Goal: Complete application form

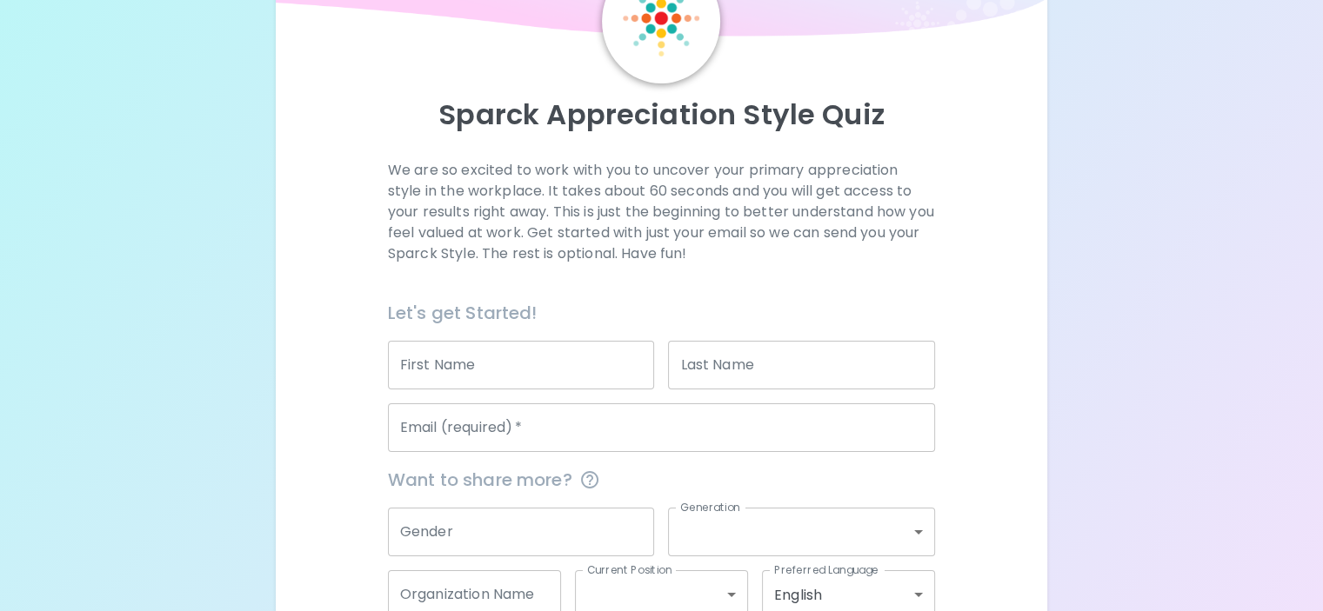
scroll to position [111, 0]
click at [525, 389] on input "First Name" at bounding box center [521, 364] width 267 height 49
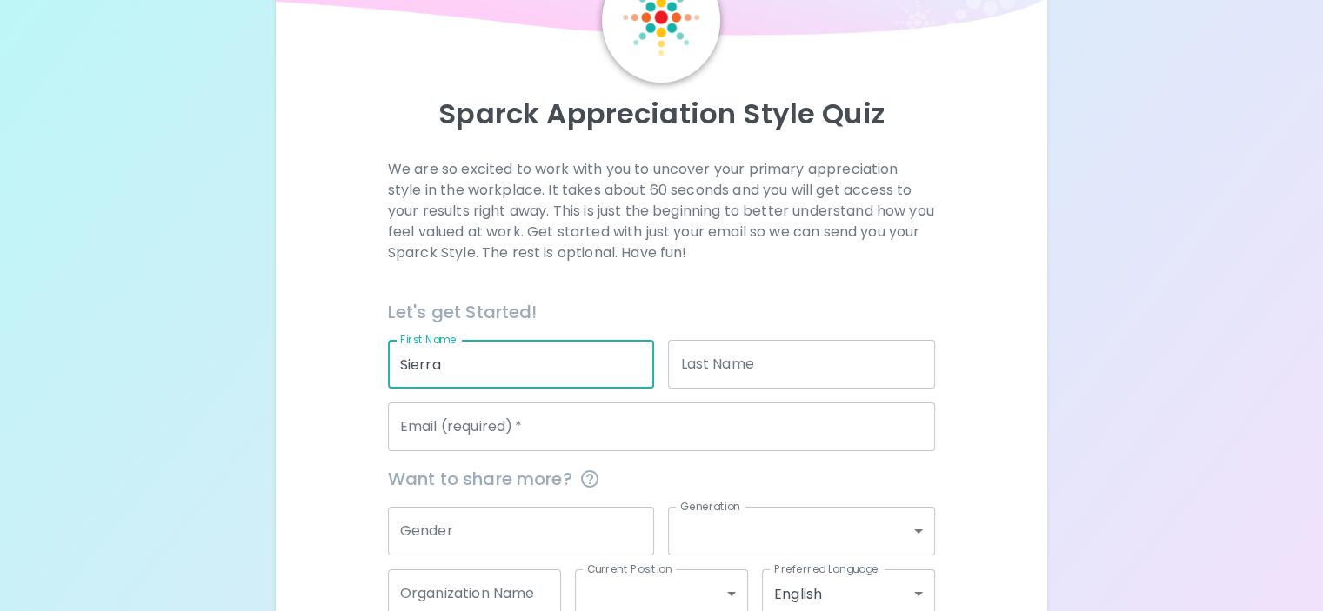
type input "Sierra"
click at [706, 389] on input "Last Name" at bounding box center [801, 364] width 267 height 49
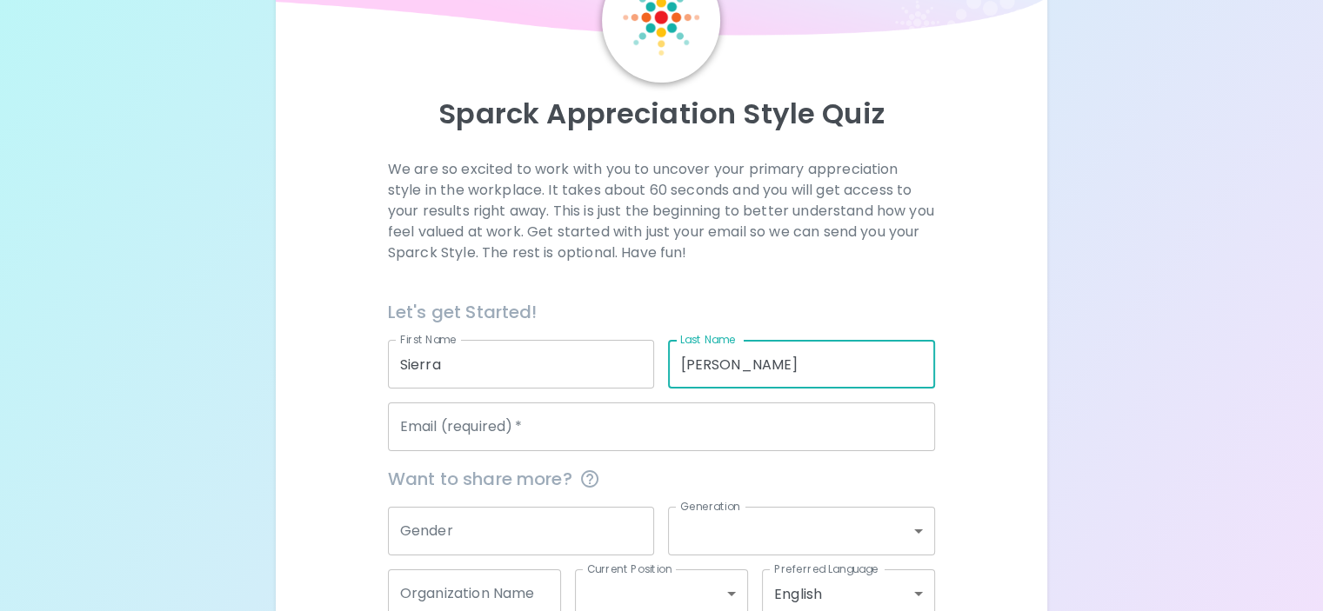
type input "[PERSON_NAME]"
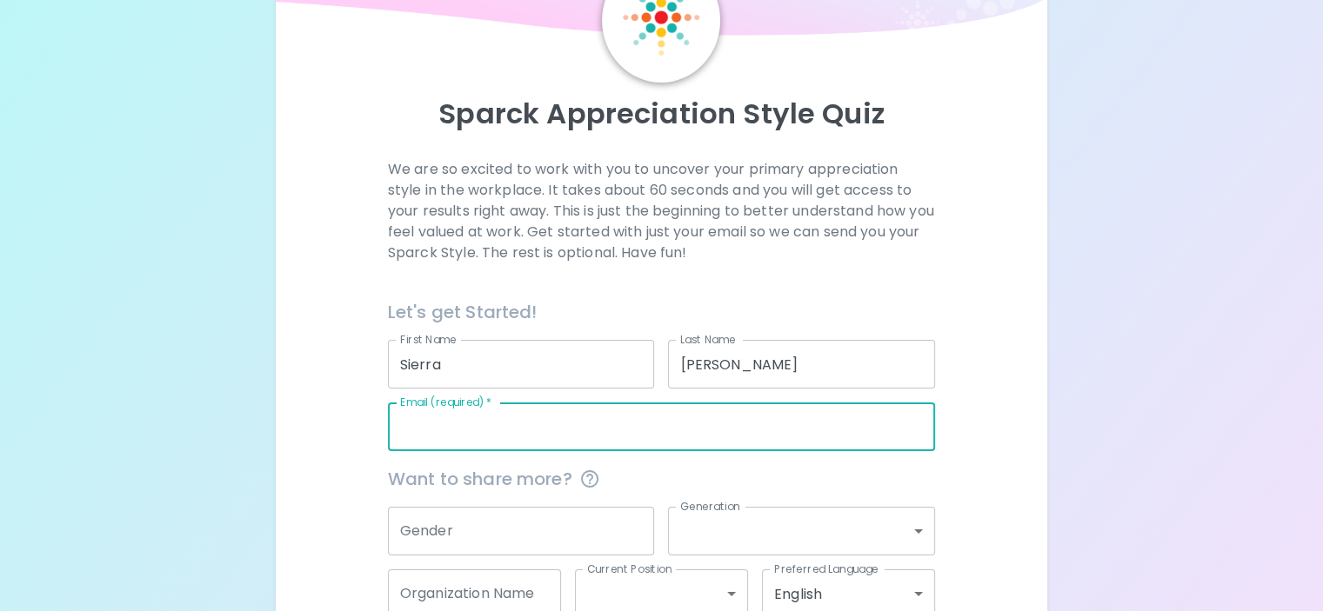
click at [531, 451] on input "Email (required)   *" at bounding box center [661, 427] width 547 height 49
type input "[DOMAIN_NAME][EMAIL_ADDRESS][PERSON_NAME][DOMAIN_NAME]"
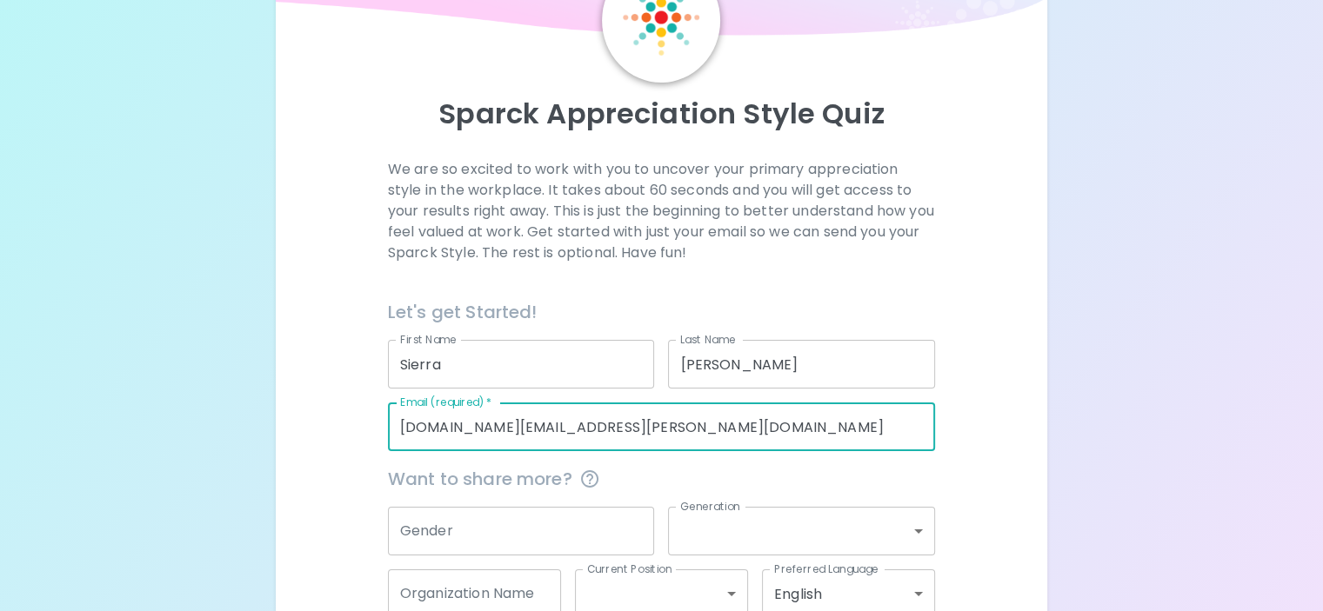
click at [581, 451] on input "[DOMAIN_NAME][EMAIL_ADDRESS][PERSON_NAME][DOMAIN_NAME]" at bounding box center [661, 427] width 547 height 49
click at [635, 451] on input "[DOMAIN_NAME][EMAIL_ADDRESS][PERSON_NAME][DOMAIN_NAME]" at bounding box center [661, 427] width 547 height 49
drag, startPoint x: 680, startPoint y: 473, endPoint x: 468, endPoint y: 467, distance: 212.3
click at [468, 451] on div "Email (required)   * [DOMAIN_NAME][EMAIL_ADDRESS][PERSON_NAME][DOMAIN_NAME] Ema…" at bounding box center [654, 420] width 561 height 63
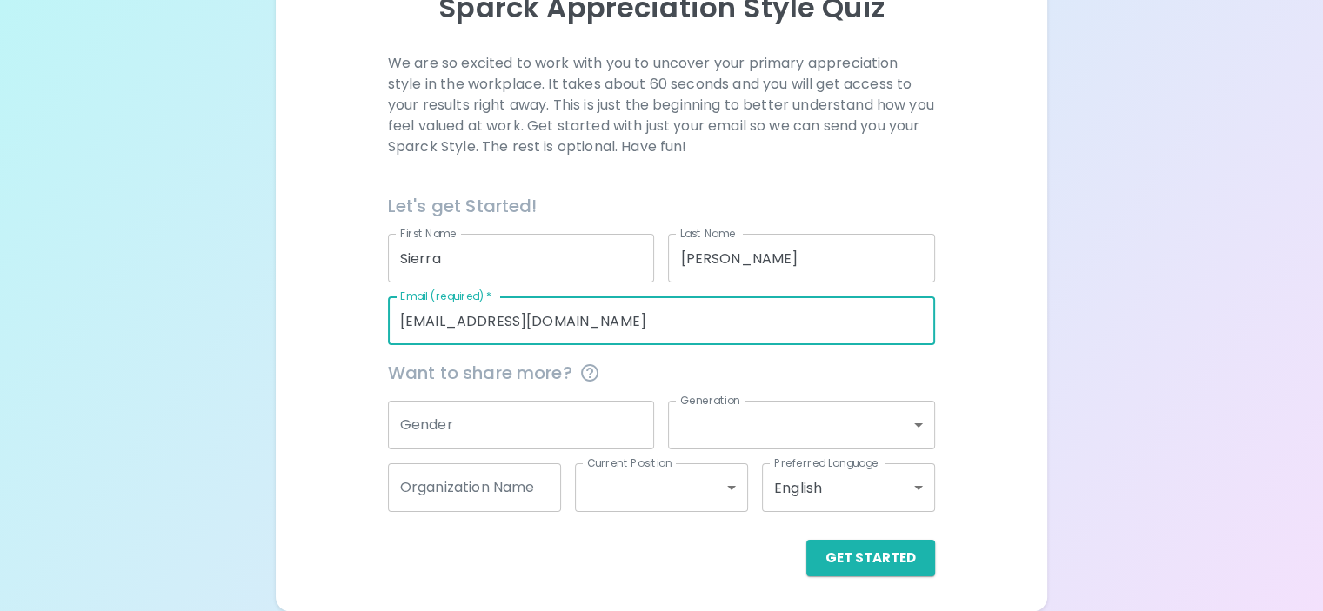
type input "[EMAIL_ADDRESS][DOMAIN_NAME]"
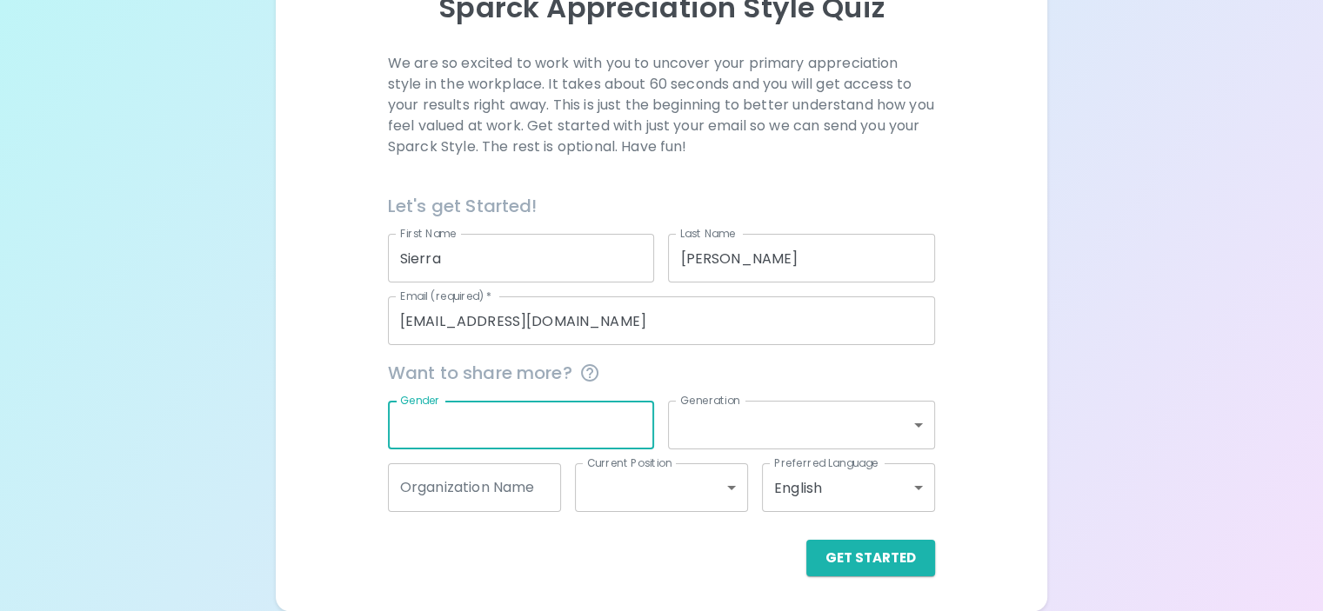
click at [517, 437] on input "Gender" at bounding box center [521, 425] width 267 height 49
click at [806, 564] on button "Get Started" at bounding box center [870, 558] width 129 height 37
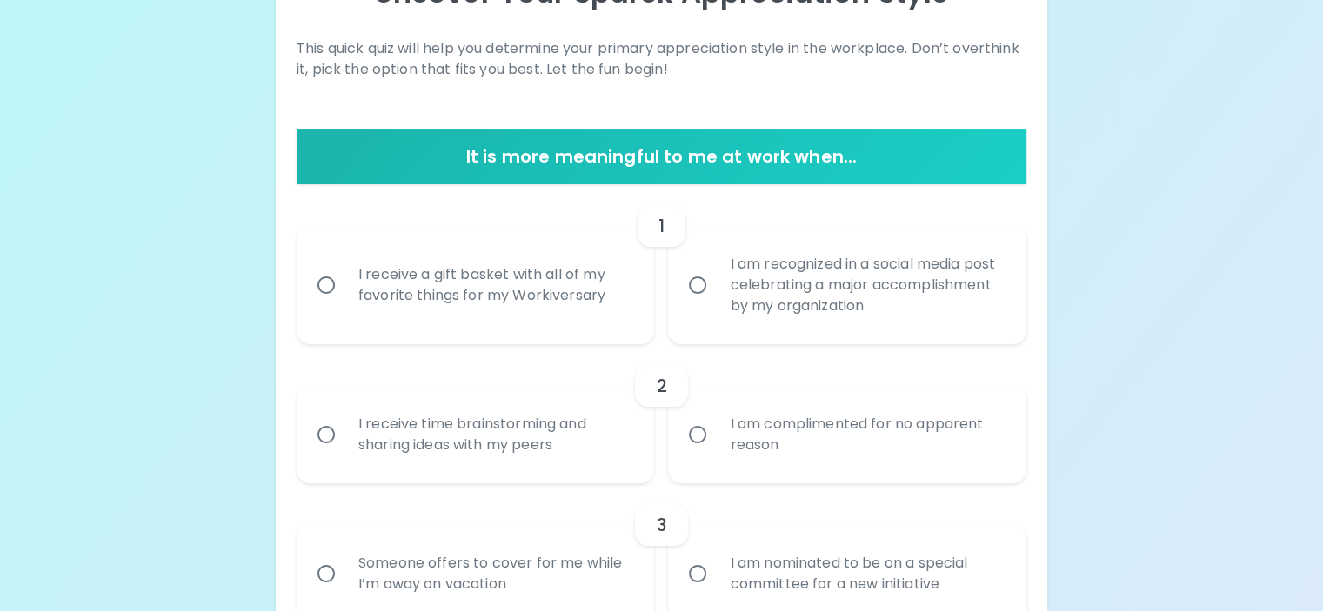
scroll to position [233, 0]
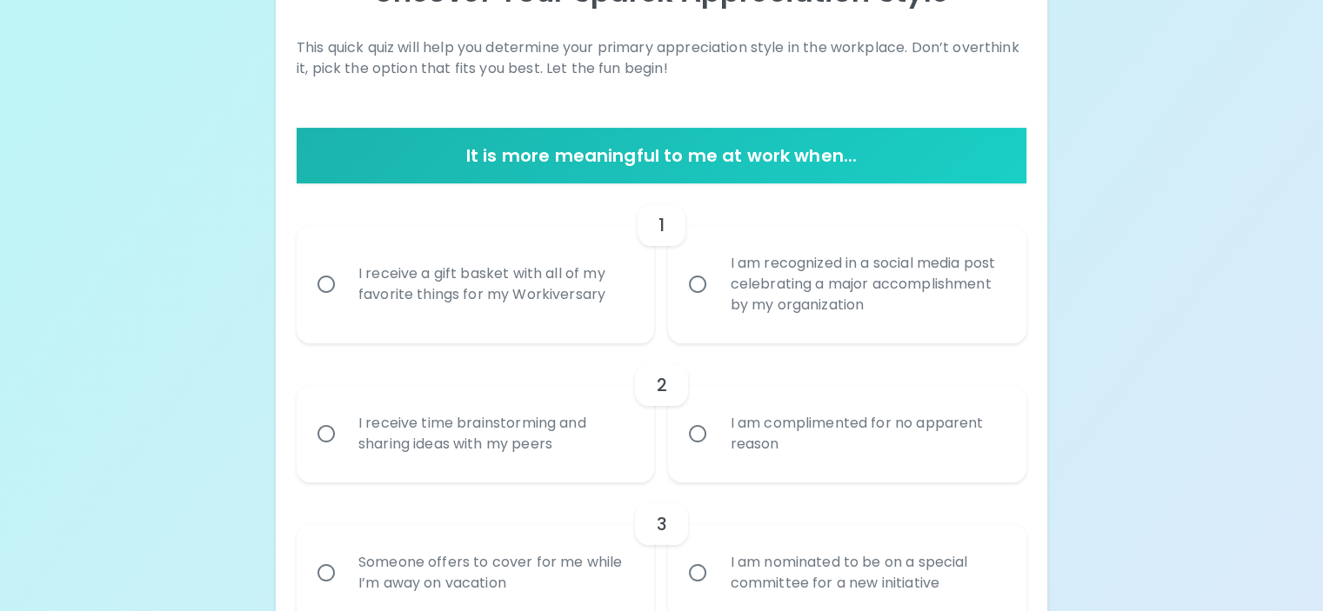
click at [805, 326] on div "I am recognized in a social media post celebrating a major accomplishment by my…" at bounding box center [866, 284] width 301 height 104
click at [716, 303] on input "I am recognized in a social media post celebrating a major accomplishment by my…" at bounding box center [697, 284] width 37 height 37
radio input "true"
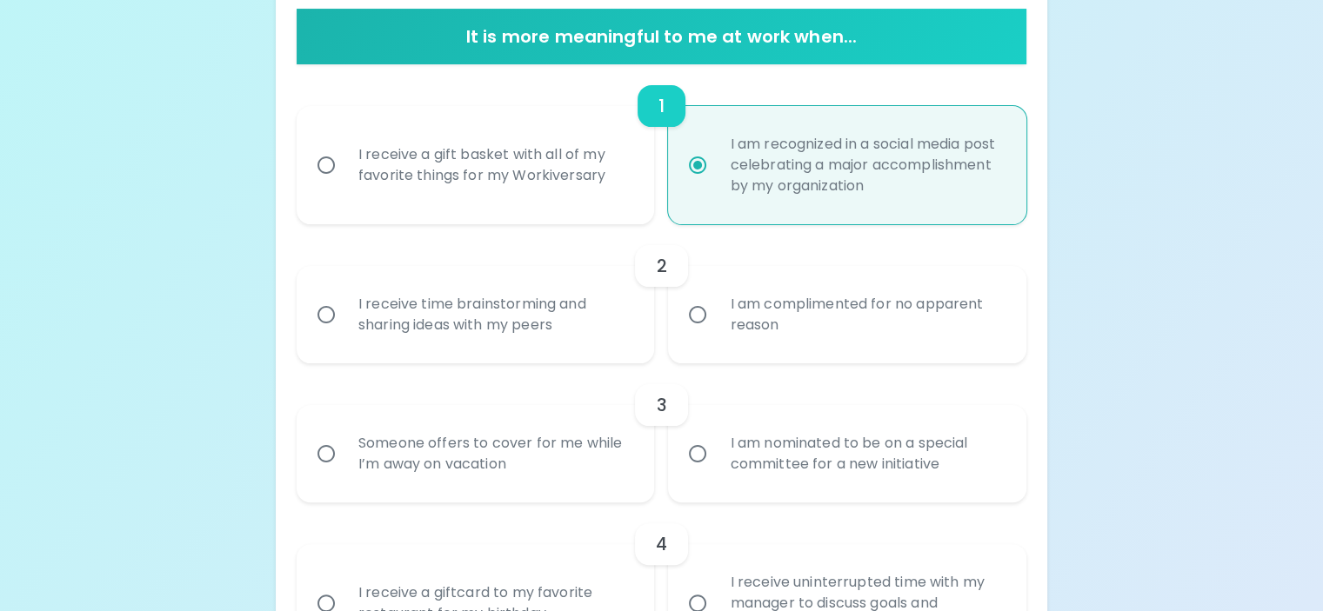
scroll to position [372, 0]
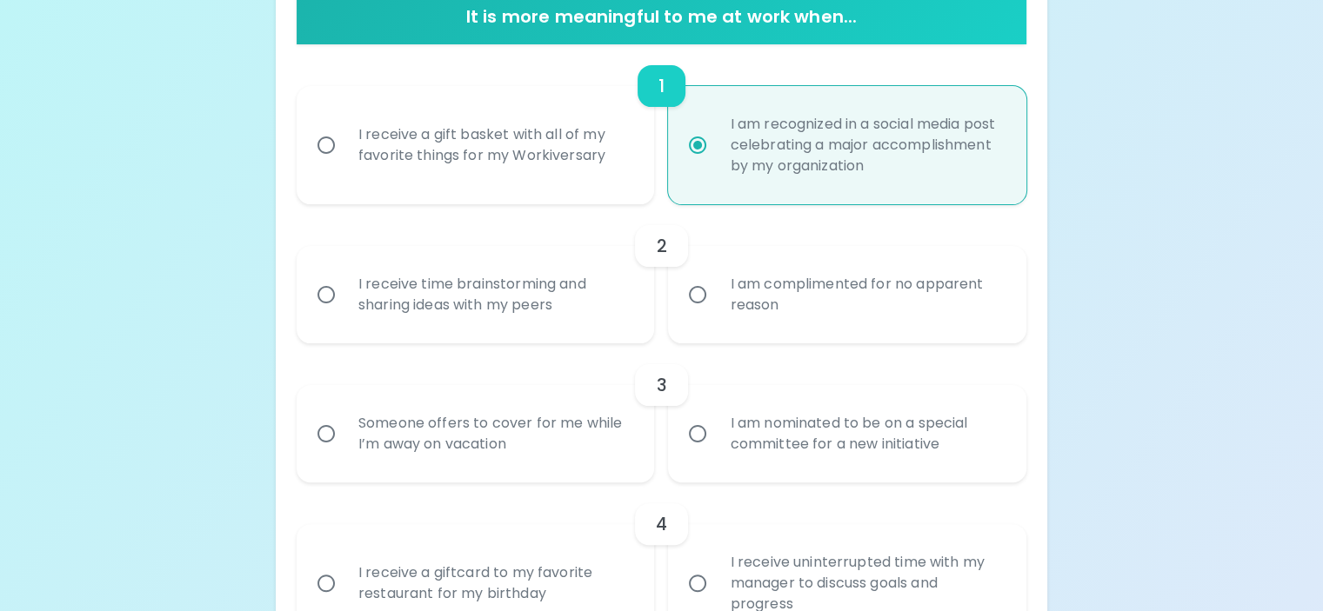
click at [569, 187] on div "I receive a gift basket with all of my favorite things for my Workiversary" at bounding box center [494, 144] width 301 height 83
click at [344, 163] on input "I receive a gift basket with all of my favorite things for my Workiversary" at bounding box center [326, 145] width 37 height 37
radio input "true"
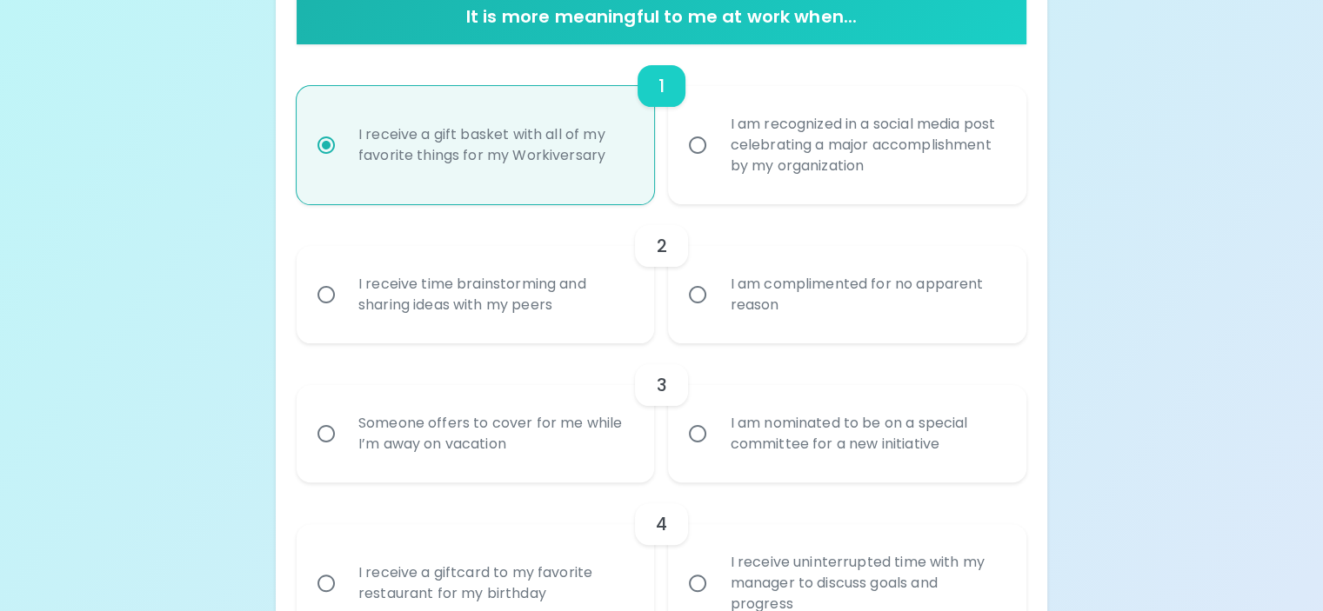
click at [559, 337] on div "I receive time brainstorming and sharing ideas with my peers" at bounding box center [494, 294] width 301 height 83
click at [344, 313] on input "I receive time brainstorming and sharing ideas with my peers" at bounding box center [326, 295] width 37 height 37
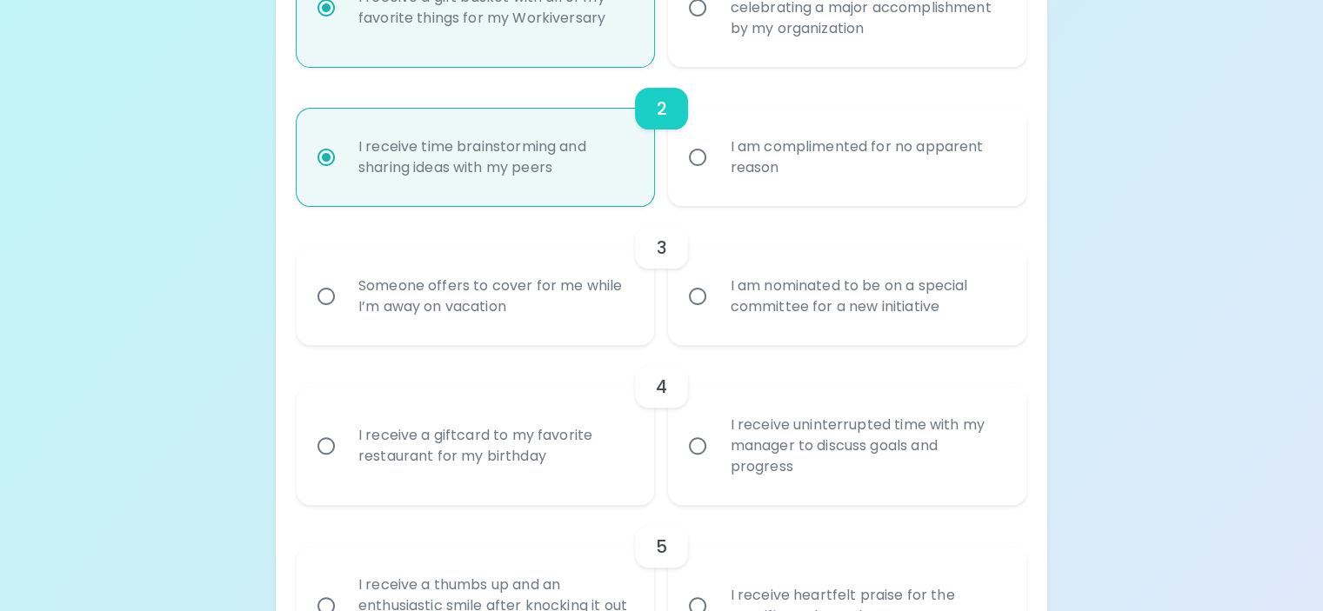
scroll to position [511, 0]
radio input "true"
click at [545, 197] on div "I receive time brainstorming and sharing ideas with my peers" at bounding box center [494, 155] width 301 height 83
click at [344, 174] on input "I receive time brainstorming and sharing ideas with my peers" at bounding box center [326, 155] width 37 height 37
click at [537, 197] on div "I receive time brainstorming and sharing ideas with my peers" at bounding box center [494, 155] width 301 height 83
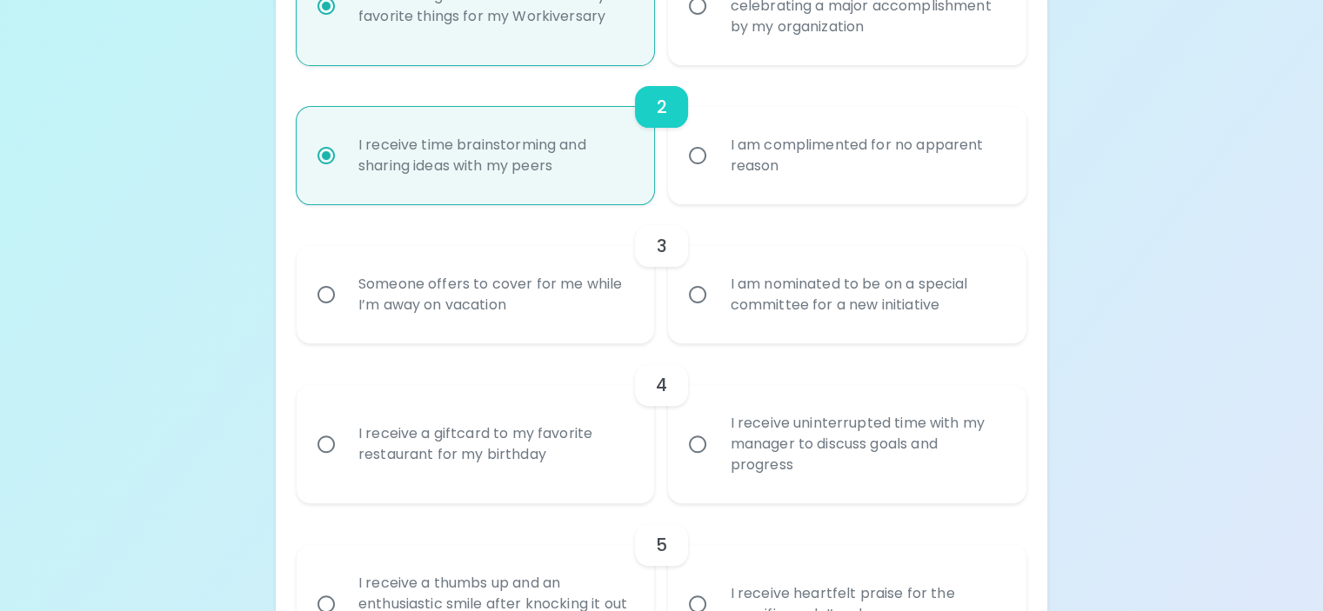
click at [344, 174] on input "I receive time brainstorming and sharing ideas with my peers" at bounding box center [326, 155] width 37 height 37
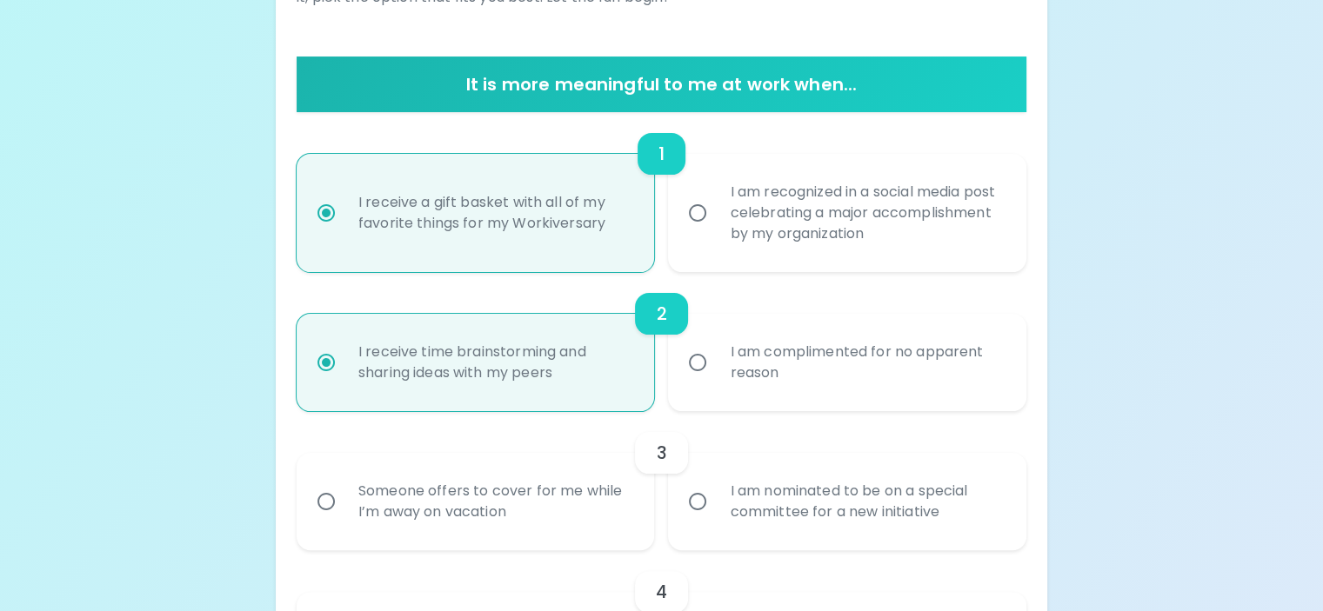
scroll to position [304, 0]
click at [774, 265] on div "I am recognized in a social media post celebrating a major accomplishment by my…" at bounding box center [866, 213] width 301 height 104
click at [716, 231] on input "I am recognized in a social media post celebrating a major accomplishment by my…" at bounding box center [697, 213] width 37 height 37
radio input "false"
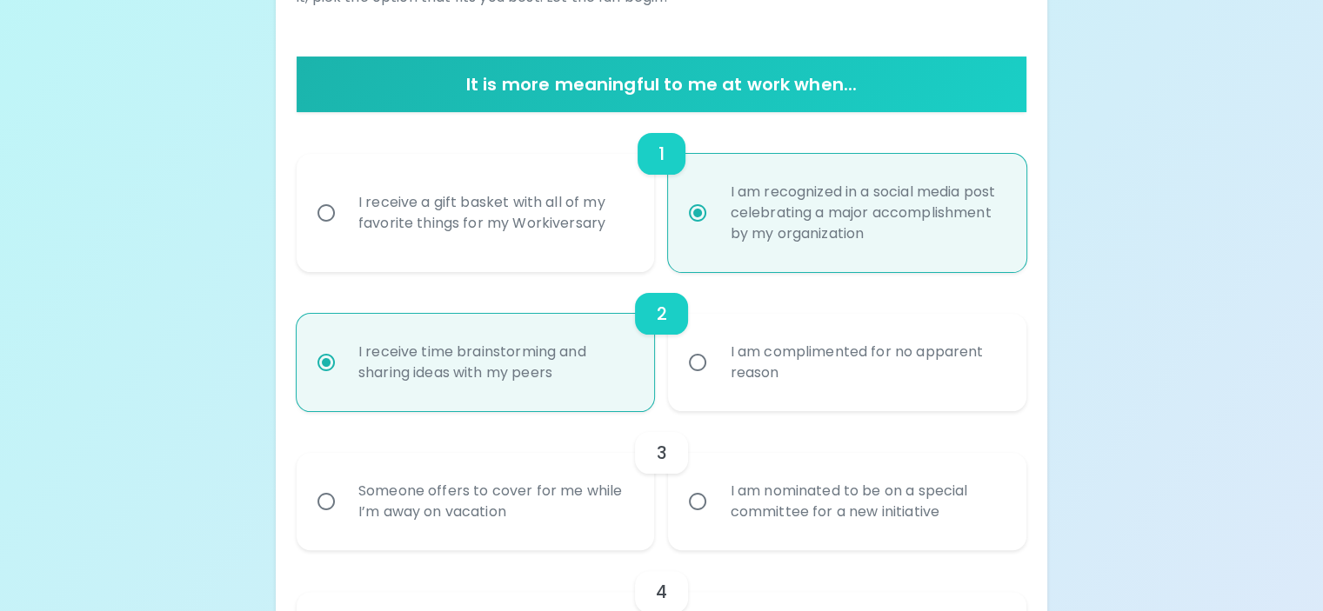
radio input "true"
click at [764, 404] on div "I am complimented for no apparent reason" at bounding box center [866, 362] width 301 height 83
click at [716, 381] on input "I am complimented for no apparent reason" at bounding box center [697, 362] width 37 height 37
radio input "false"
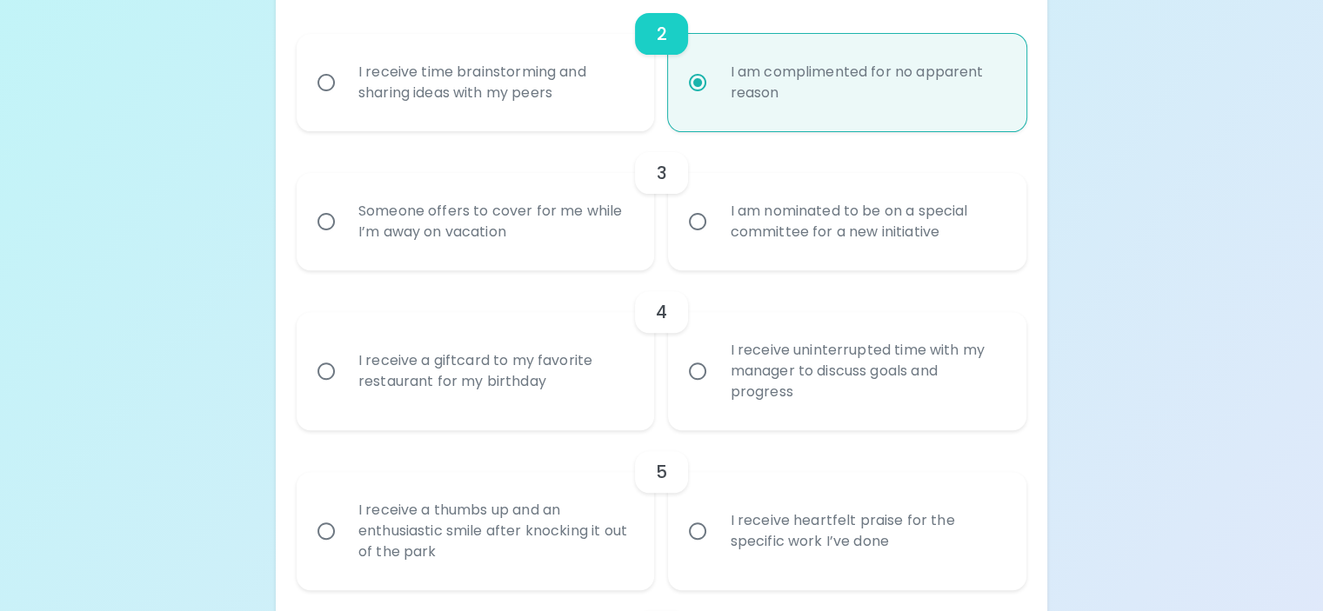
scroll to position [584, 0]
radio input "true"
click at [771, 263] on div "I am nominated to be on a special committee for a new initiative" at bounding box center [866, 221] width 301 height 83
click at [716, 240] on input "I am nominated to be on a special committee for a new initiative" at bounding box center [697, 221] width 37 height 37
radio input "false"
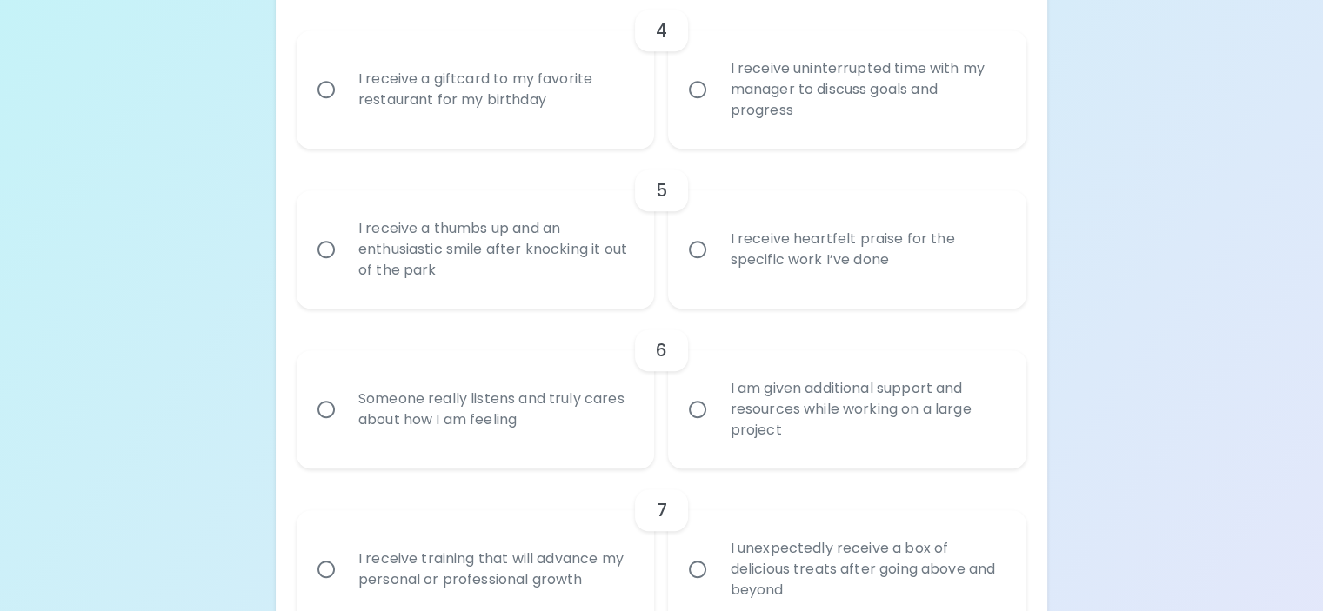
scroll to position [866, 0]
radio input "true"
click at [564, 131] on div "I receive a giftcard to my favorite restaurant for my birthday" at bounding box center [494, 89] width 301 height 83
click at [344, 108] on input "I receive a giftcard to my favorite restaurant for my birthday" at bounding box center [326, 89] width 37 height 37
radio input "false"
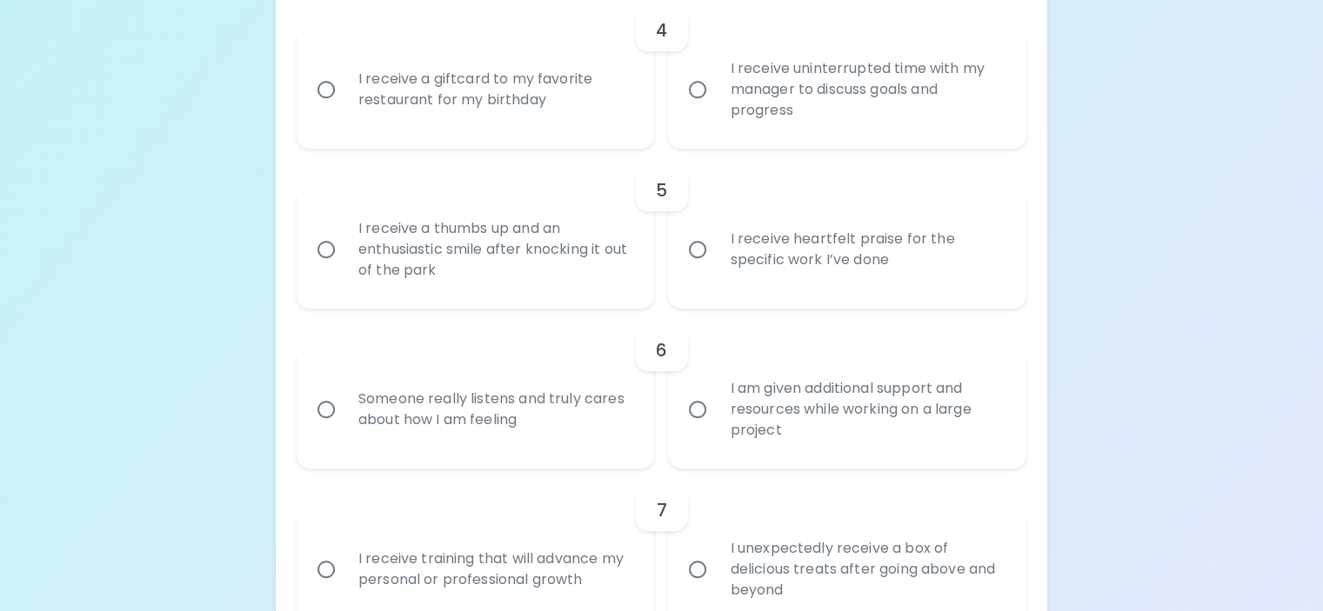
radio input "false"
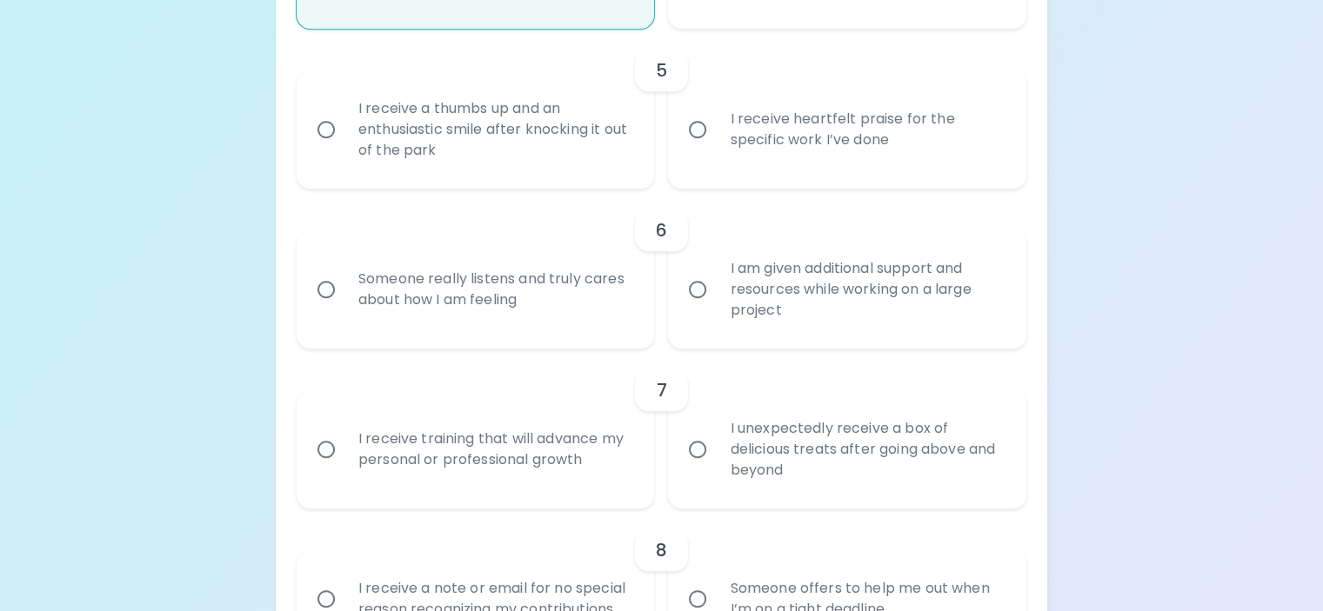
scroll to position [1005, 0]
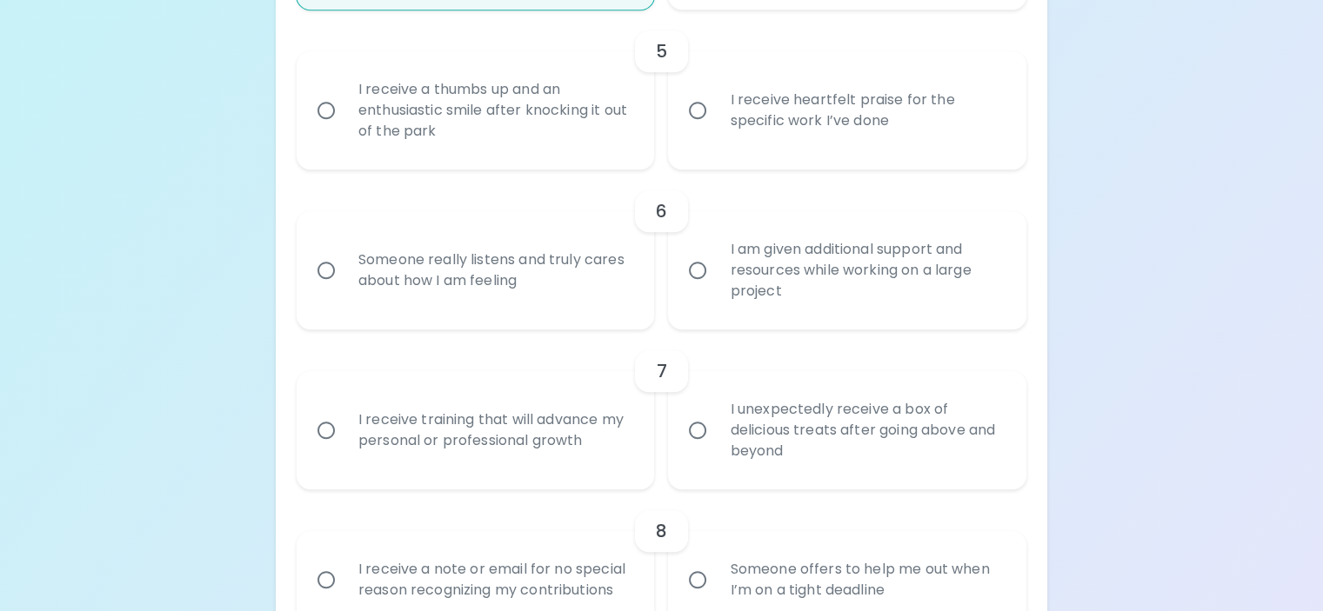
radio input "true"
click at [737, 152] on div "I receive heartfelt praise for the specific work I’ve done" at bounding box center [866, 110] width 301 height 83
click at [716, 129] on input "I receive heartfelt praise for the specific work I’ve done" at bounding box center [697, 110] width 37 height 37
radio input "false"
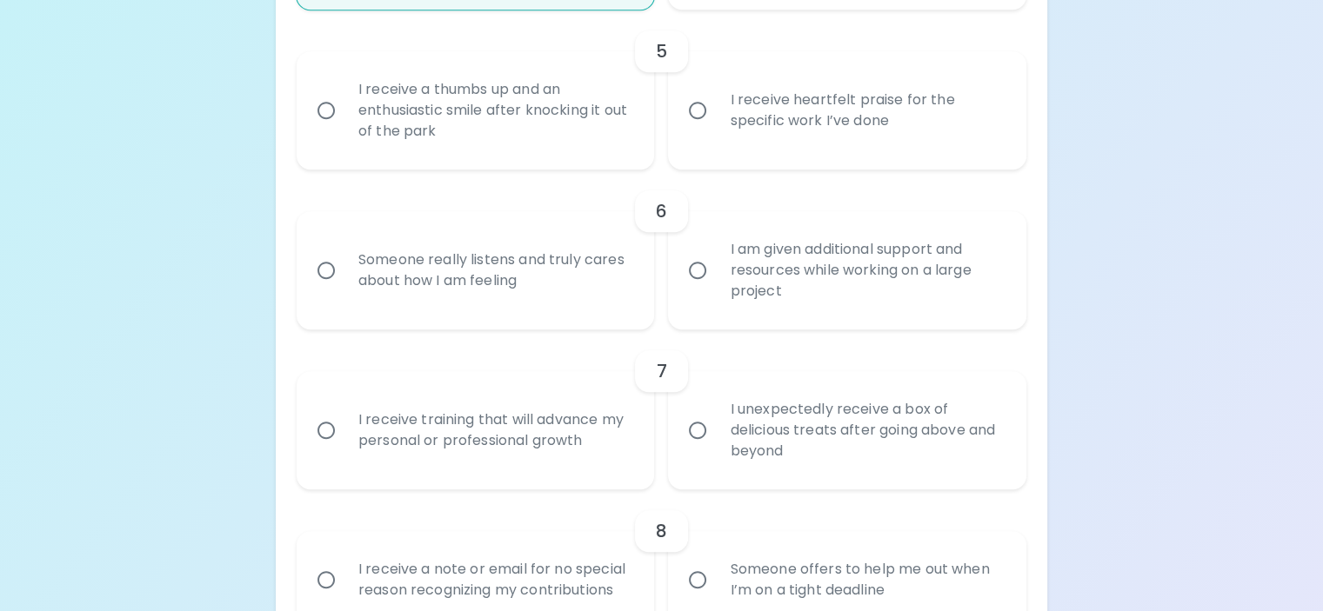
radio input "false"
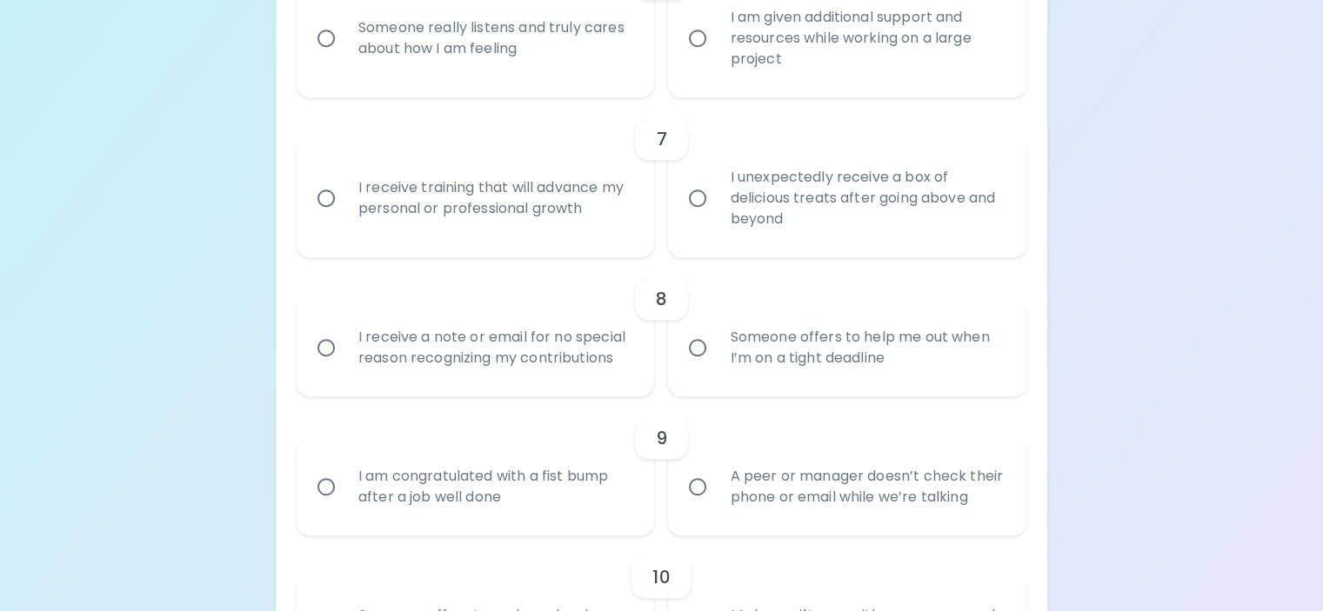
scroll to position [1252, 0]
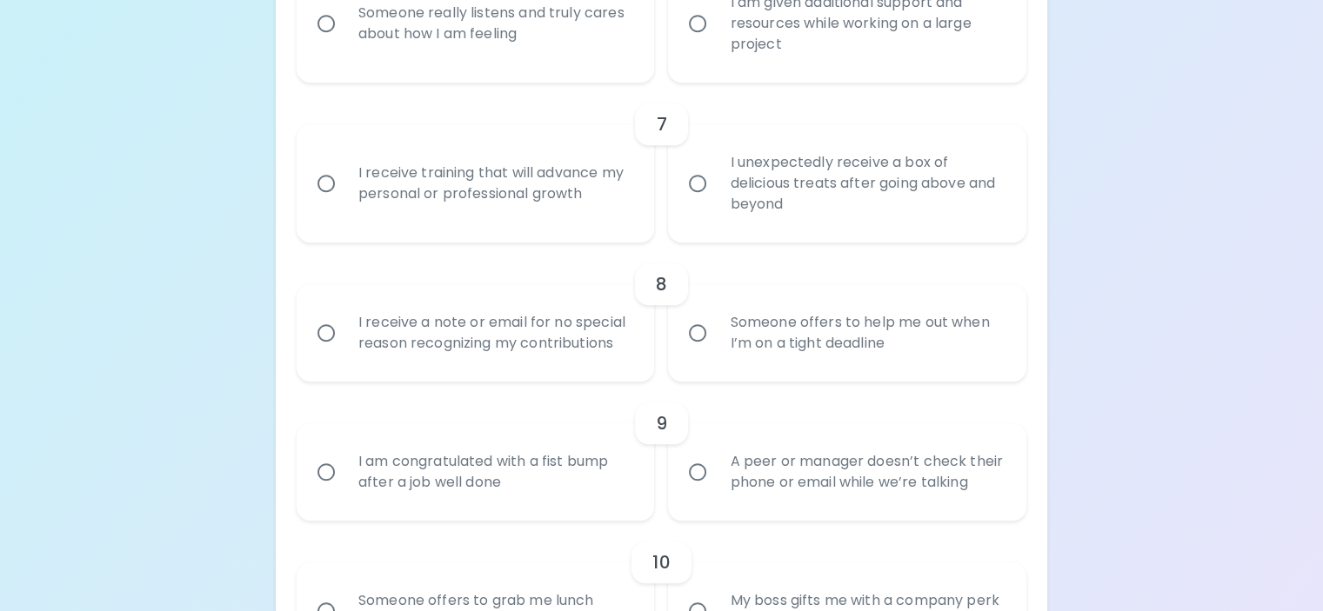
radio input "true"
click at [557, 65] on div "Someone really listens and truly cares about how I am feeling" at bounding box center [494, 23] width 301 height 83
click at [344, 42] on input "Someone really listens and truly cares about how I am feeling" at bounding box center [326, 23] width 37 height 37
radio input "false"
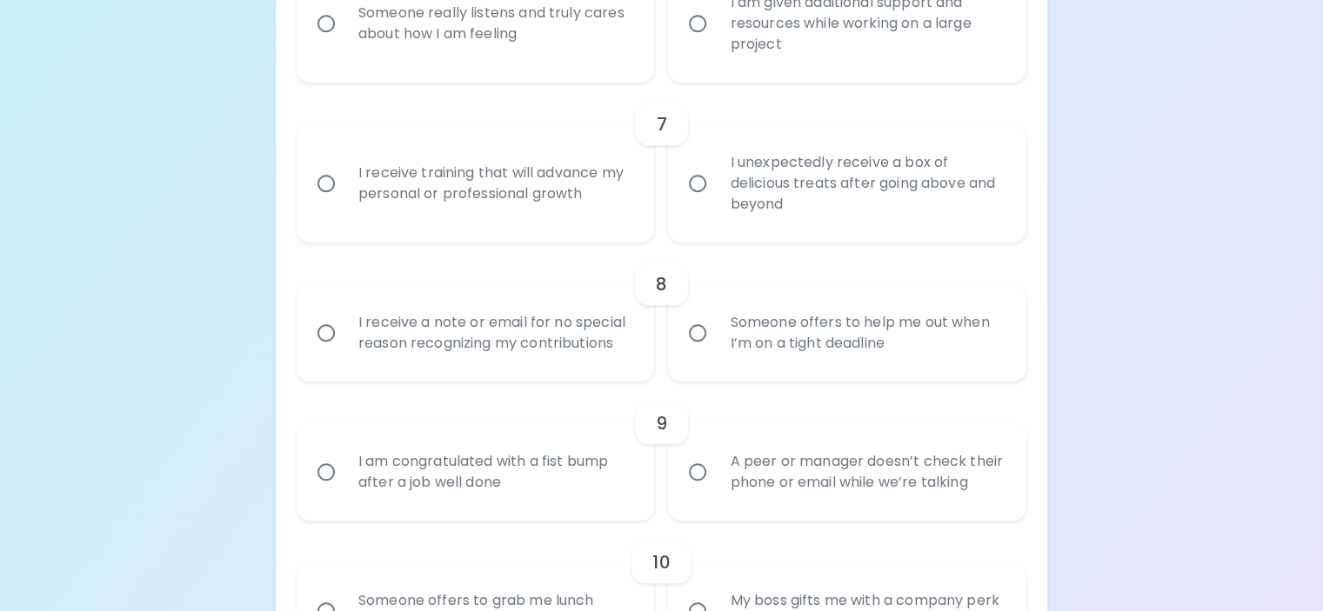
radio input "false"
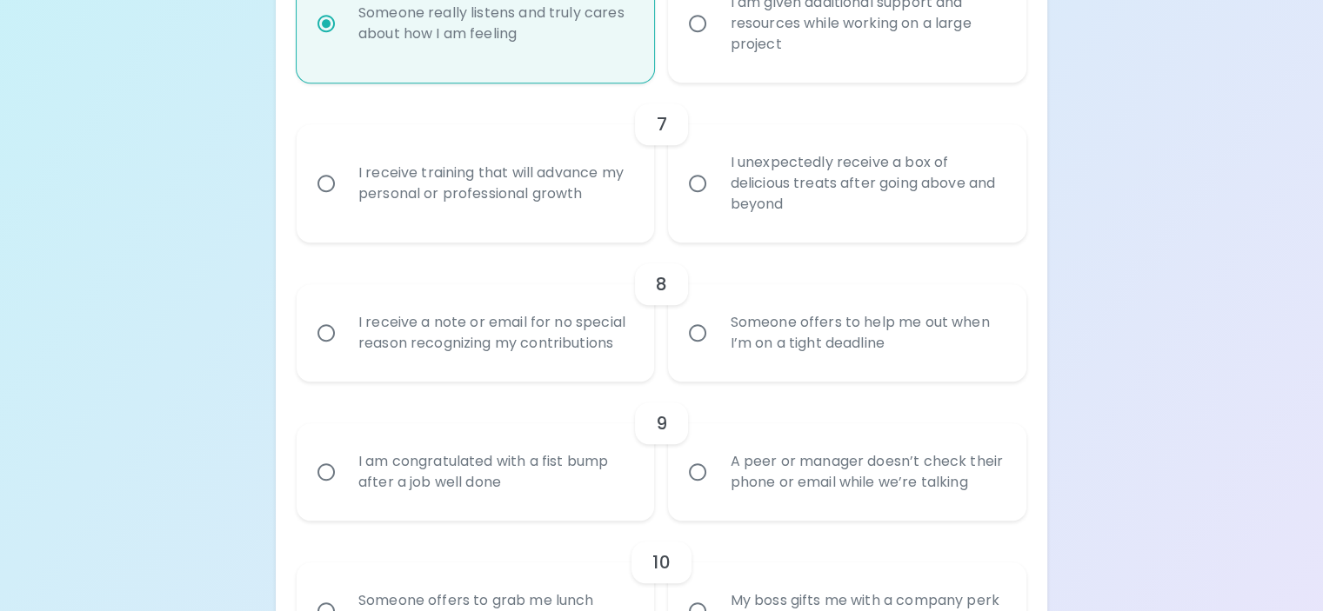
scroll to position [1391, 0]
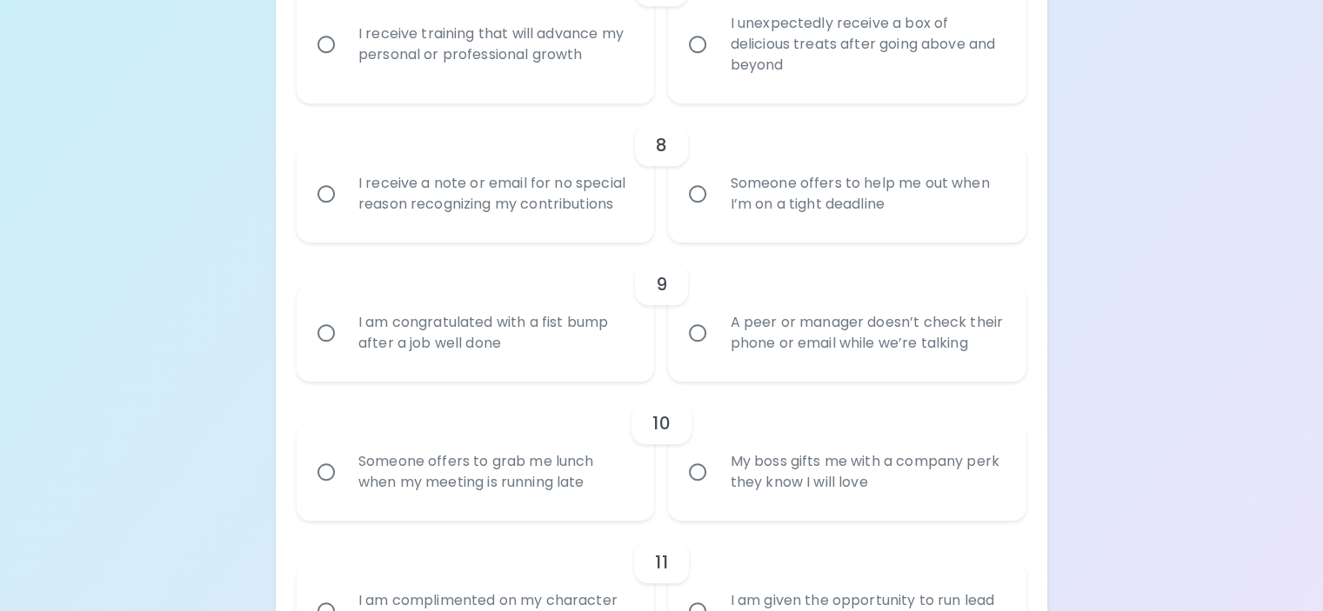
radio input "true"
click at [758, 97] on div "I unexpectedly receive a box of delicious treats after going above and beyond" at bounding box center [866, 44] width 301 height 104
click at [716, 63] on input "I unexpectedly receive a box of delicious treats after going above and beyond" at bounding box center [697, 44] width 37 height 37
radio input "false"
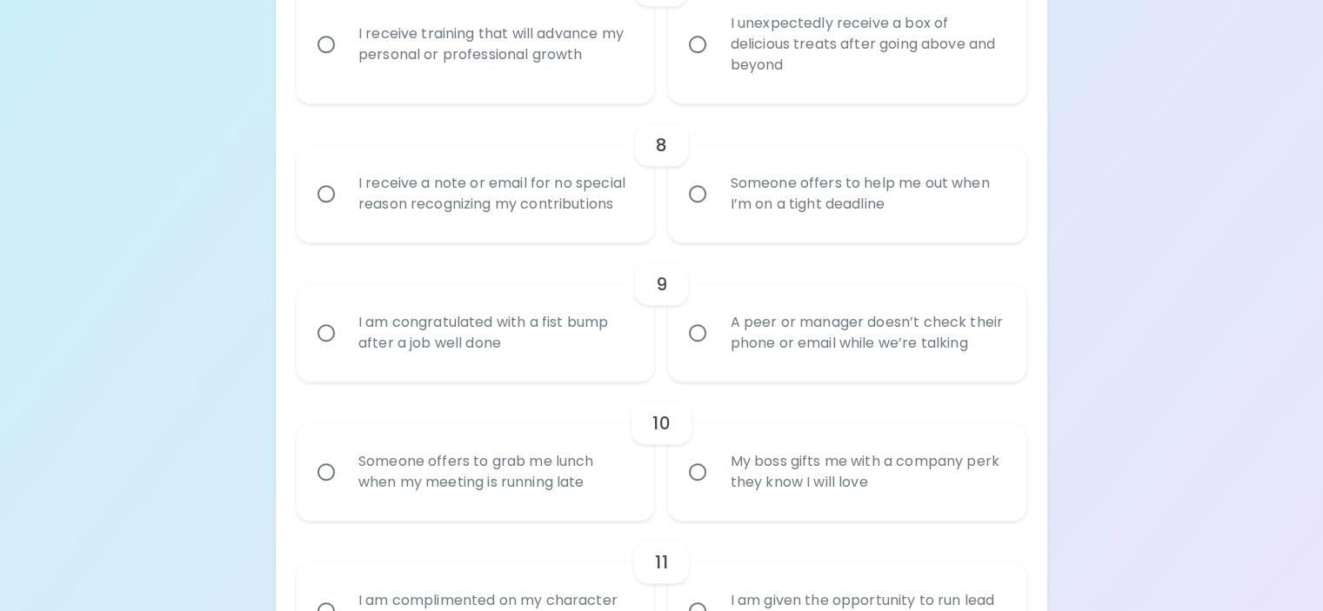
radio input "false"
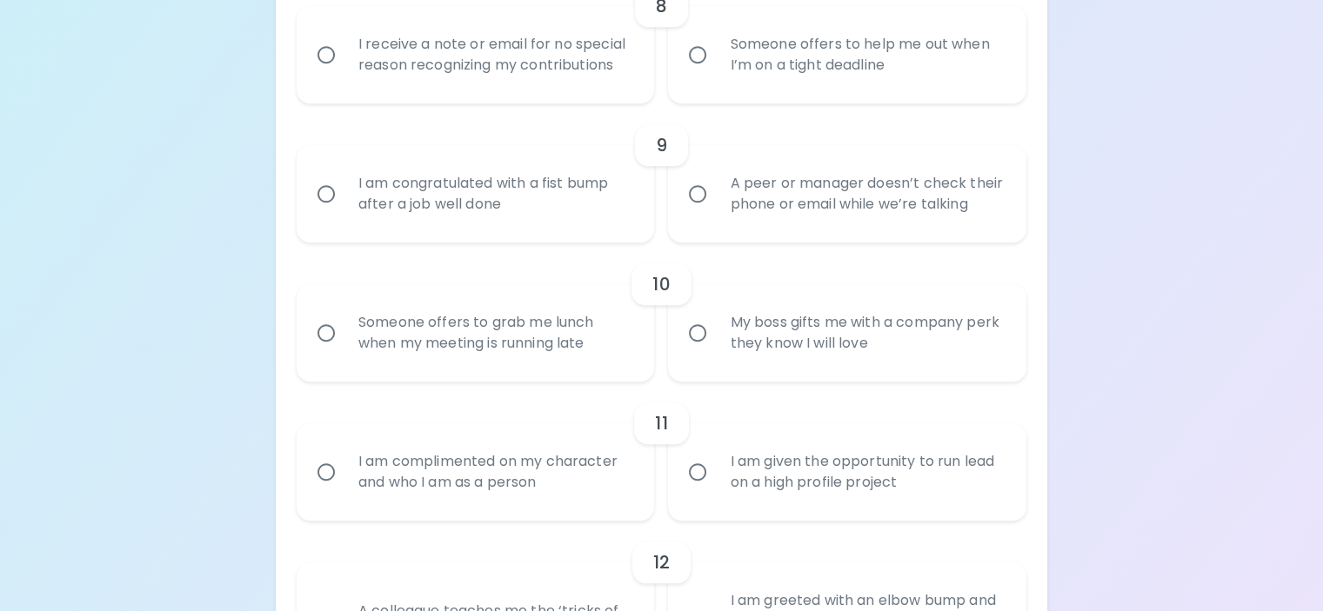
scroll to position [1614, 0]
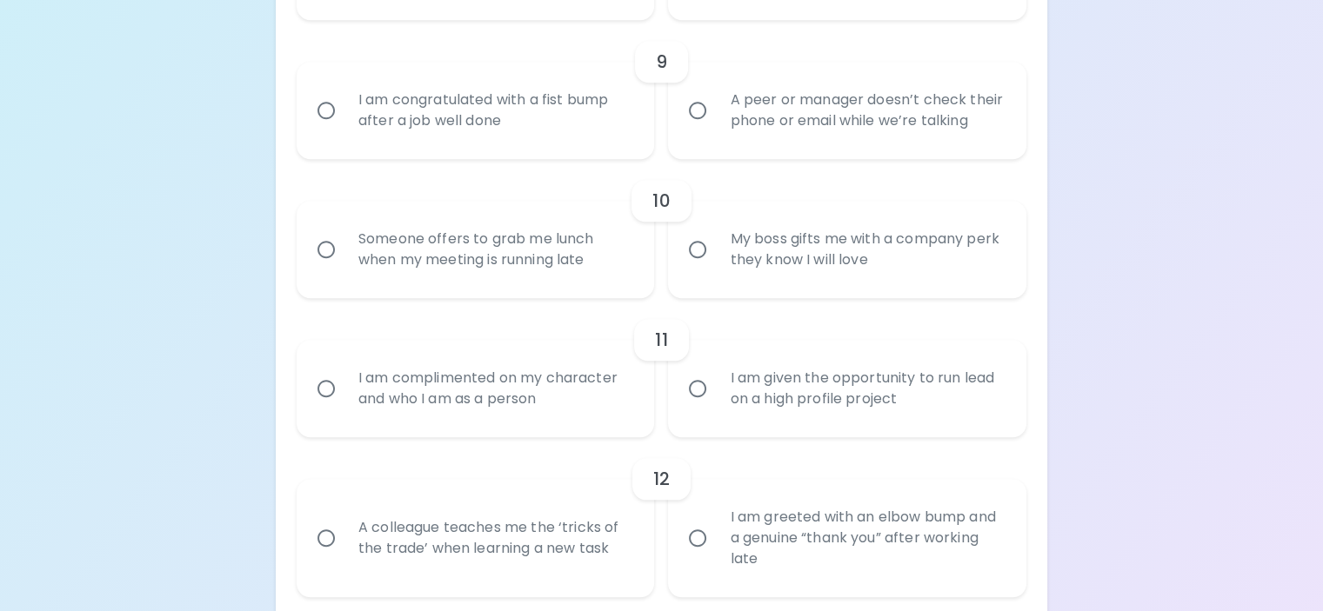
radio input "true"
radio input "false"
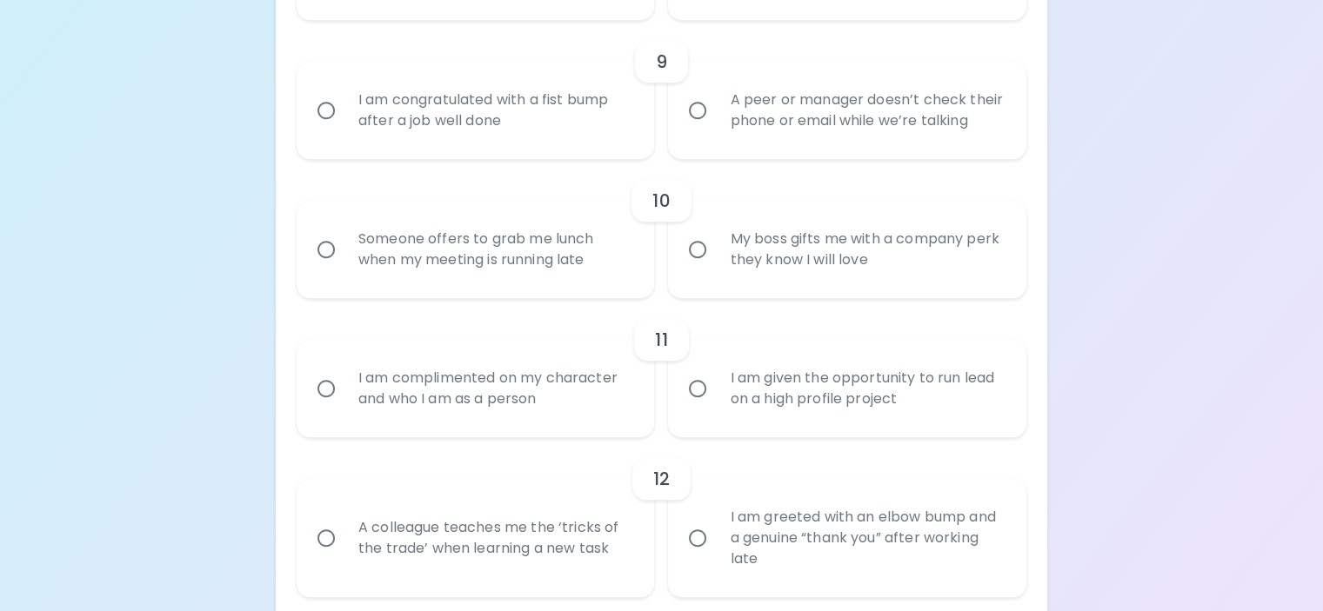
radio input "false"
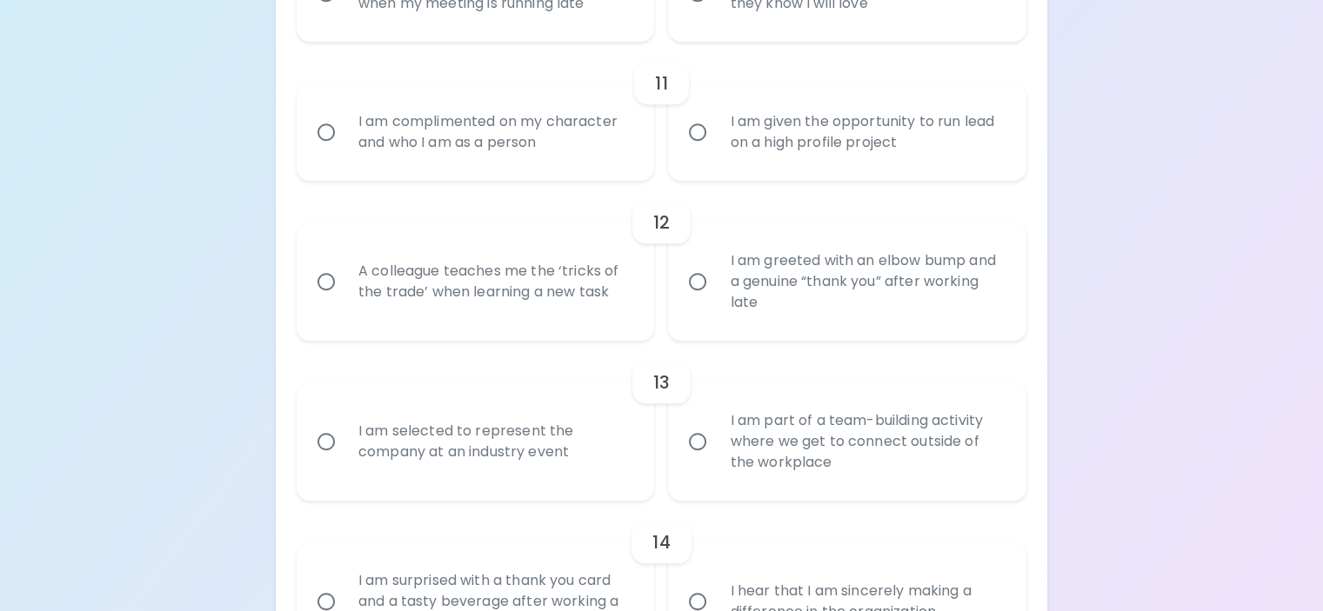
scroll to position [1871, 0]
radio input "true"
radio input "false"
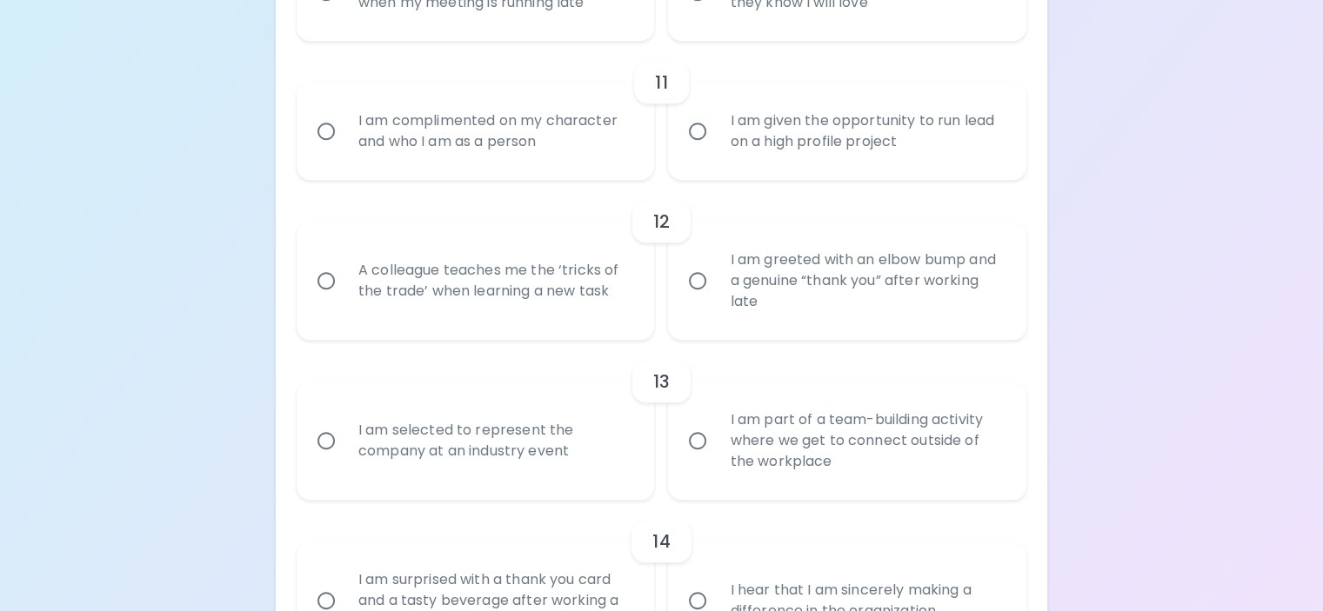
radio input "false"
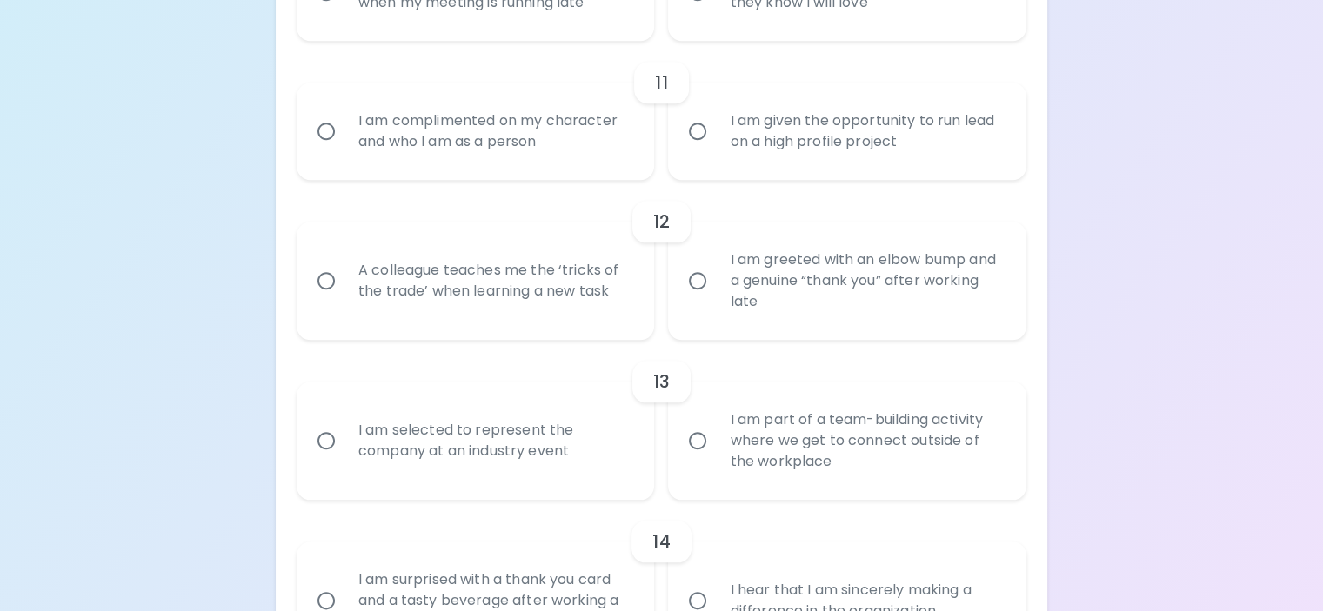
radio input "false"
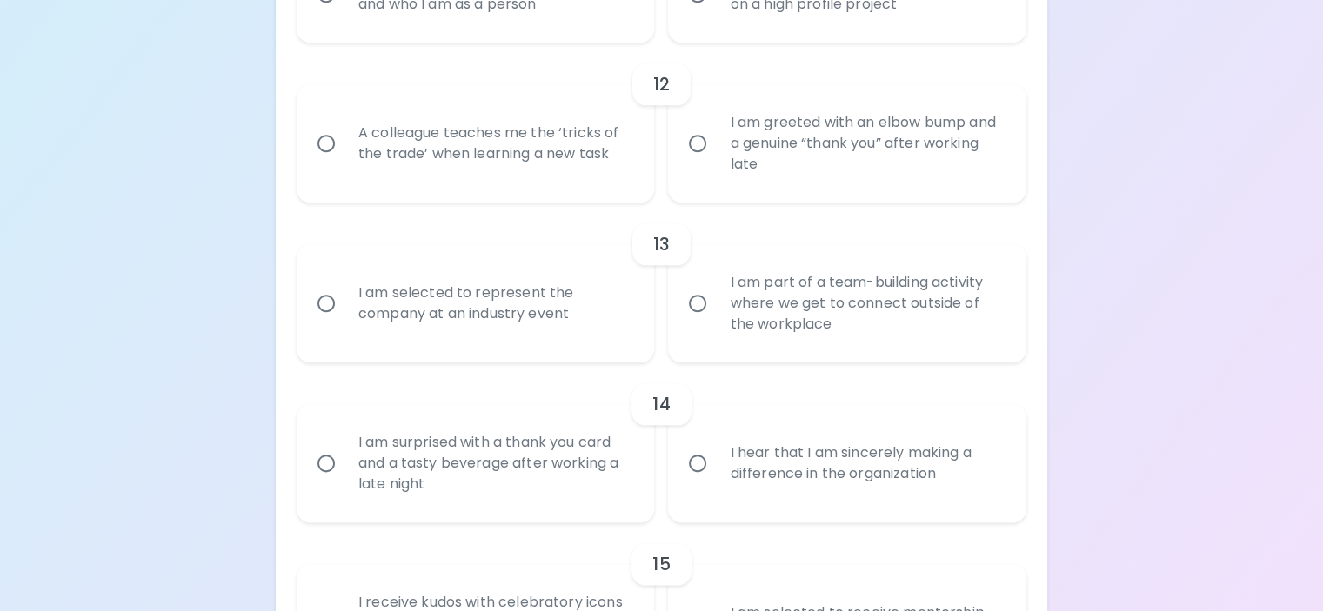
scroll to position [2011, 0]
radio input "true"
radio input "false"
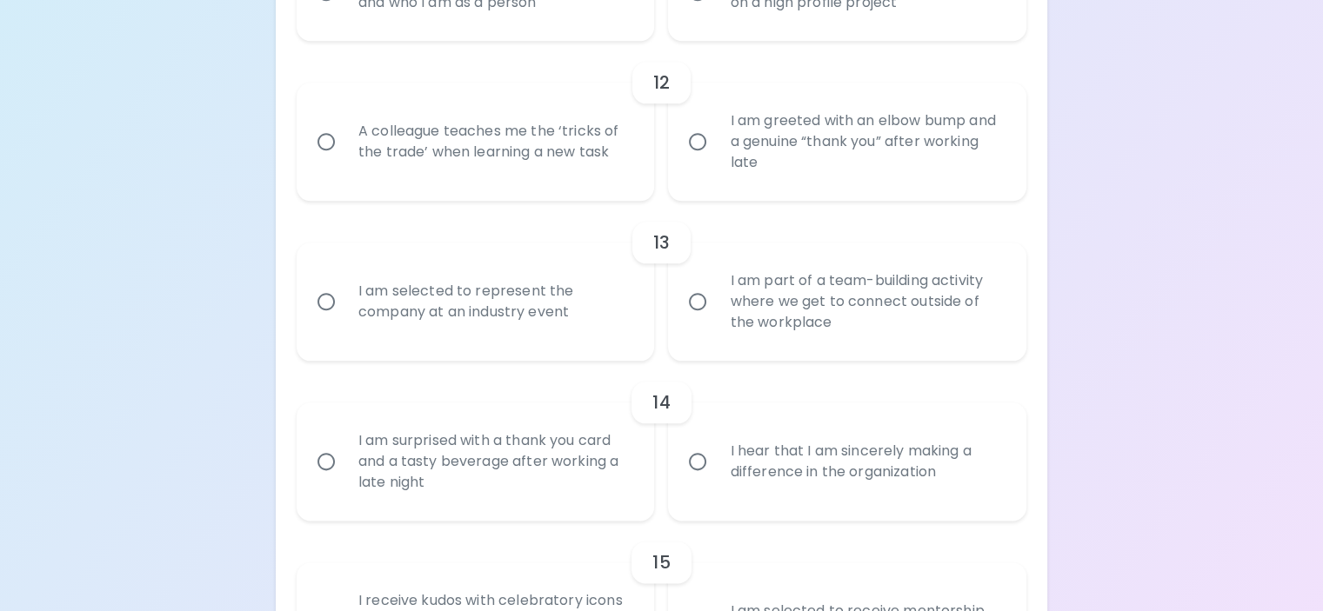
radio input "false"
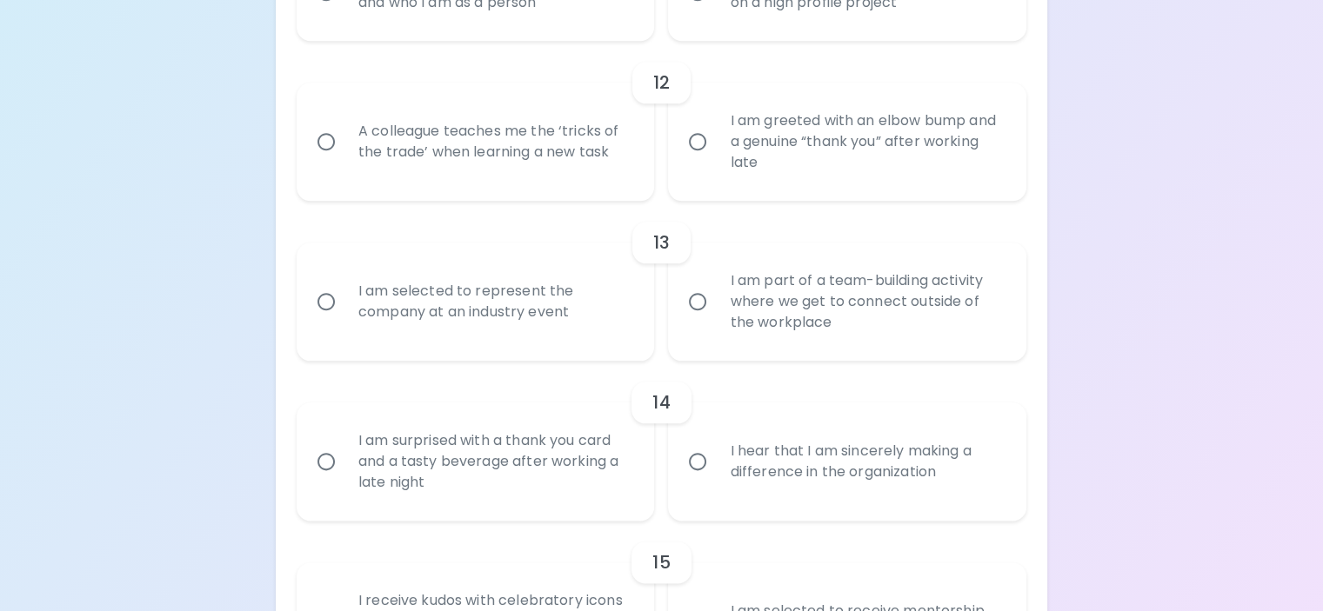
radio input "false"
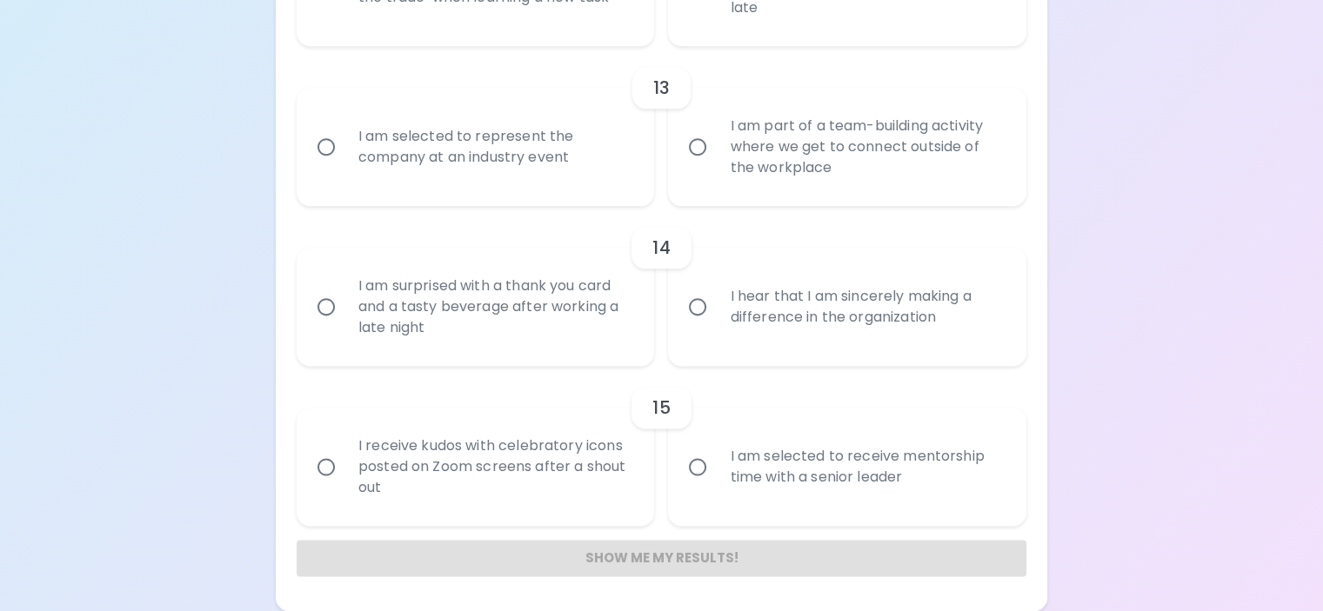
scroll to position [2229, 0]
radio input "true"
radio input "false"
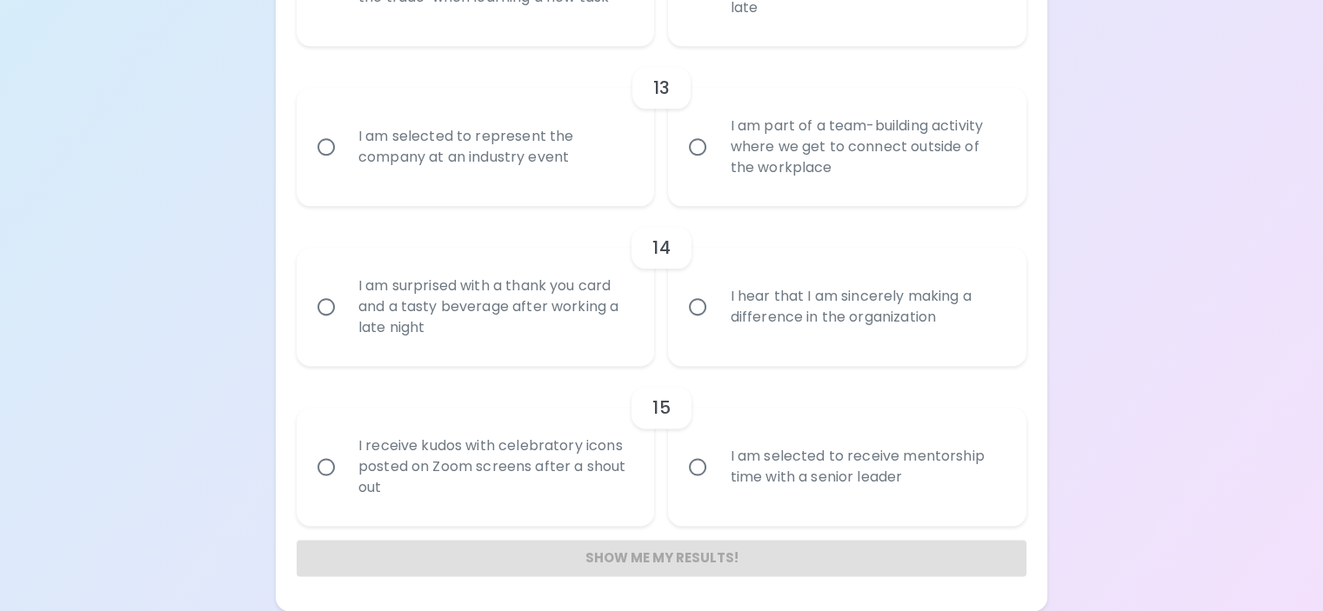
radio input "false"
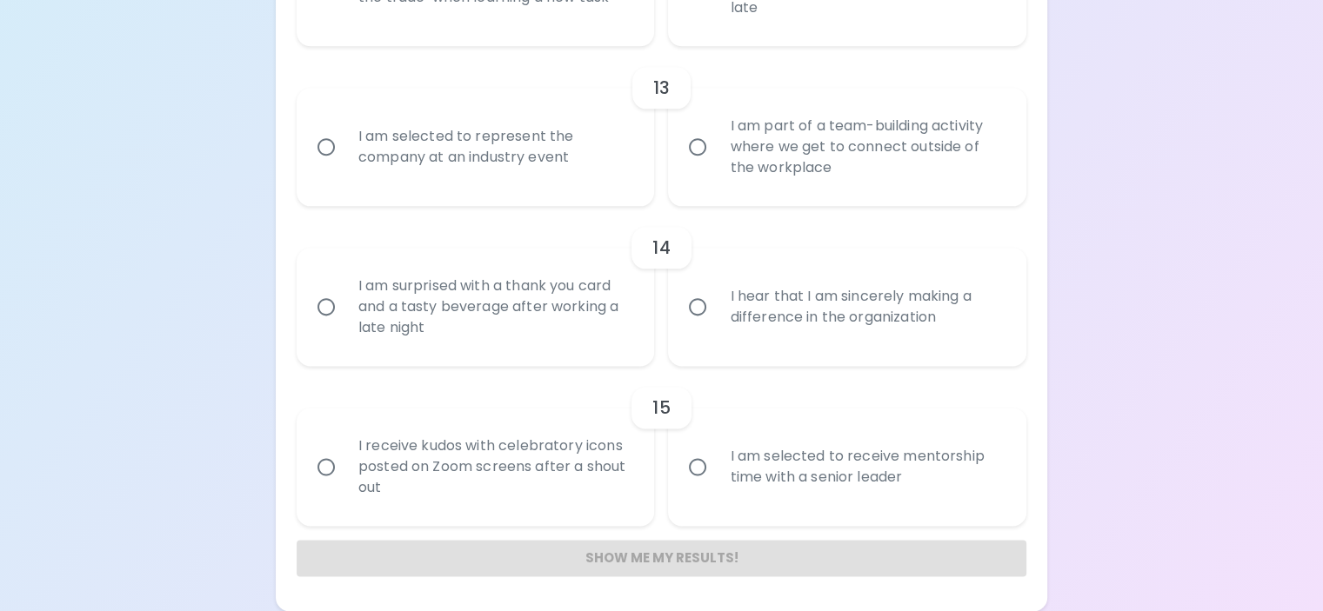
radio input "false"
radio input "true"
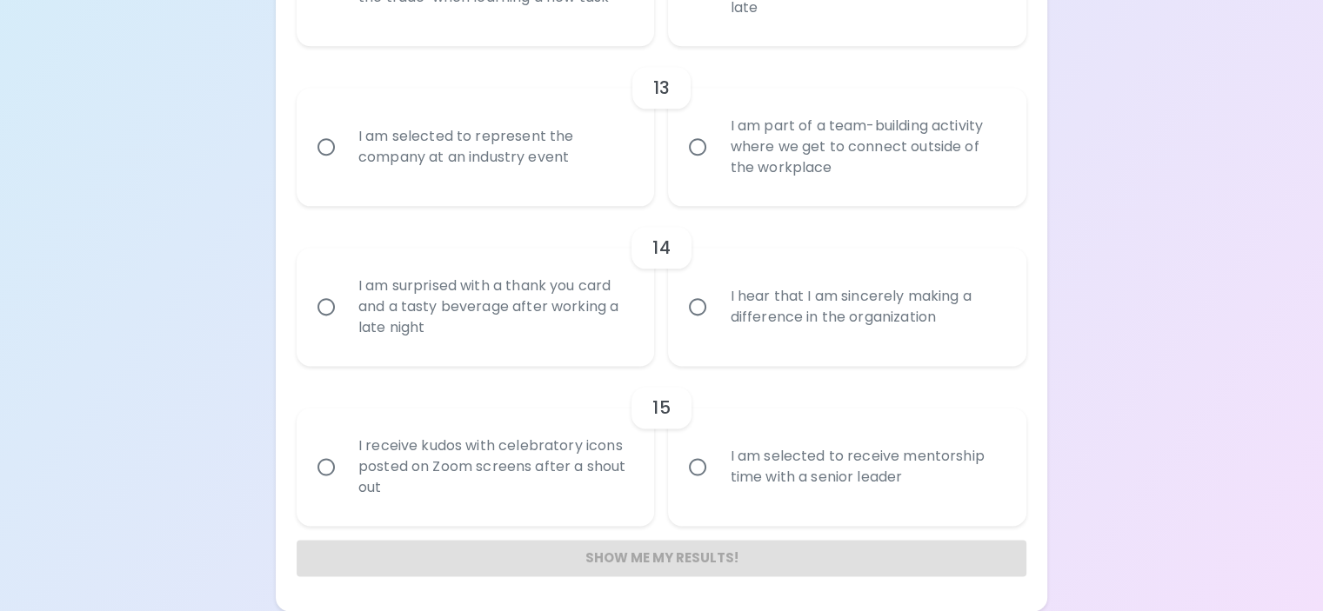
radio input "false"
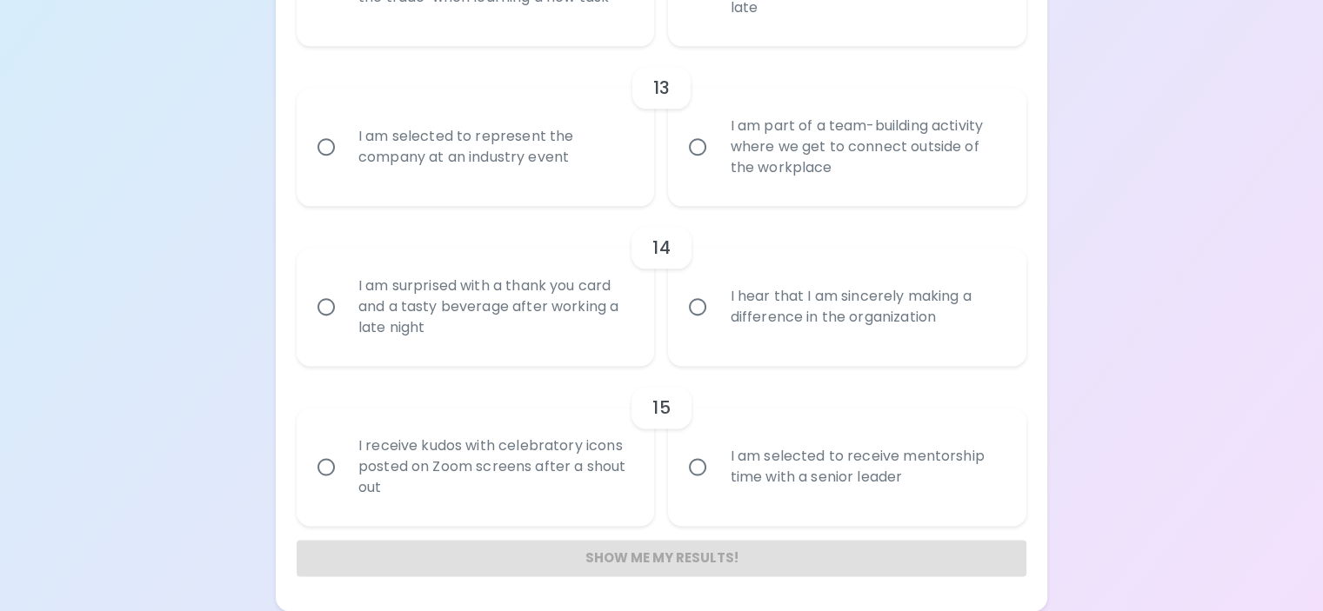
radio input "false"
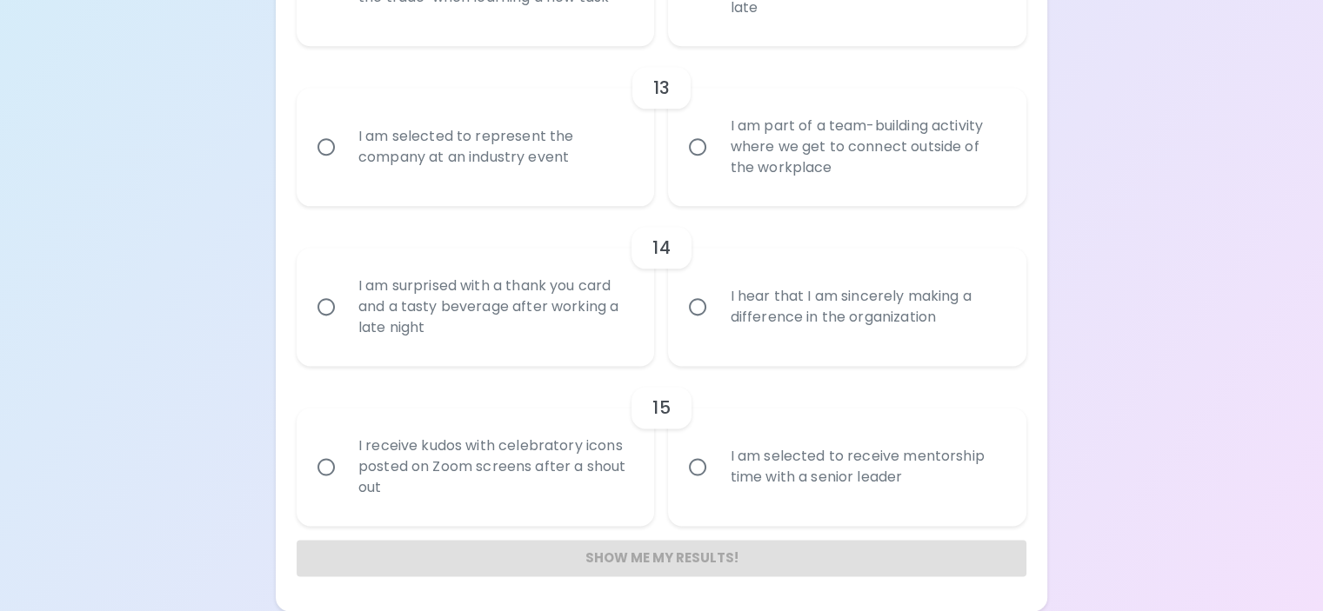
radio input "false"
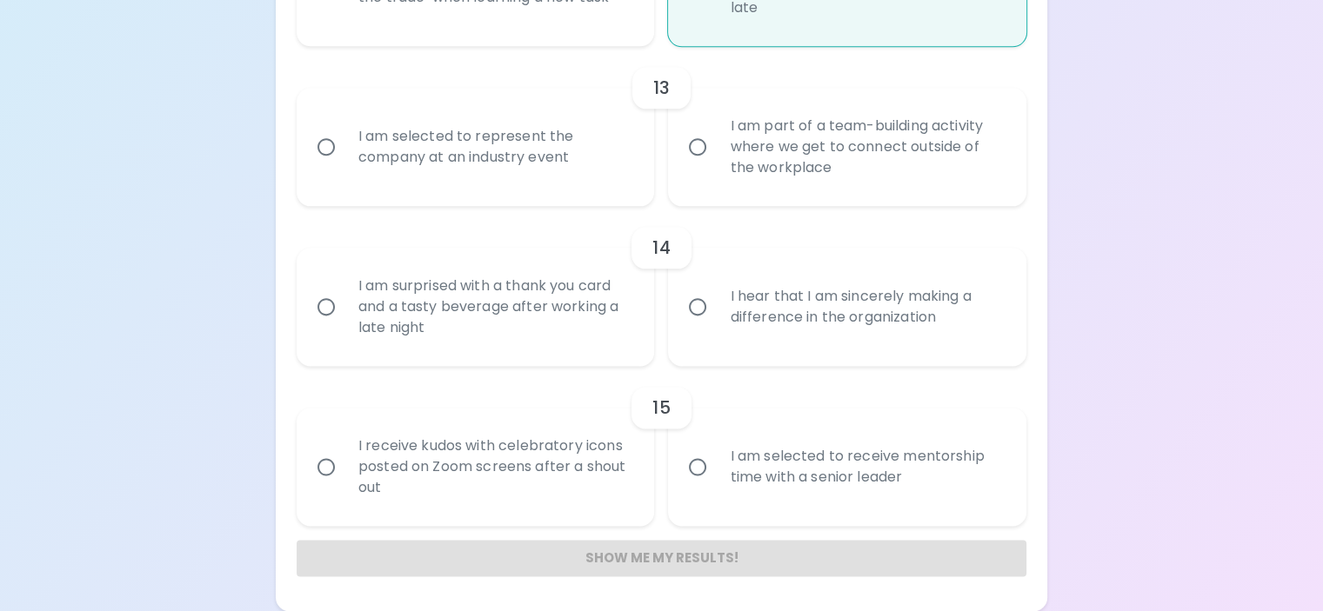
scroll to position [2543, 0]
radio input "true"
click at [836, 199] on div "I am part of a team-building activity where we get to connect outside of the wo…" at bounding box center [866, 147] width 301 height 104
click at [716, 165] on input "I am part of a team-building activity where we get to connect outside of the wo…" at bounding box center [697, 147] width 37 height 37
radio input "false"
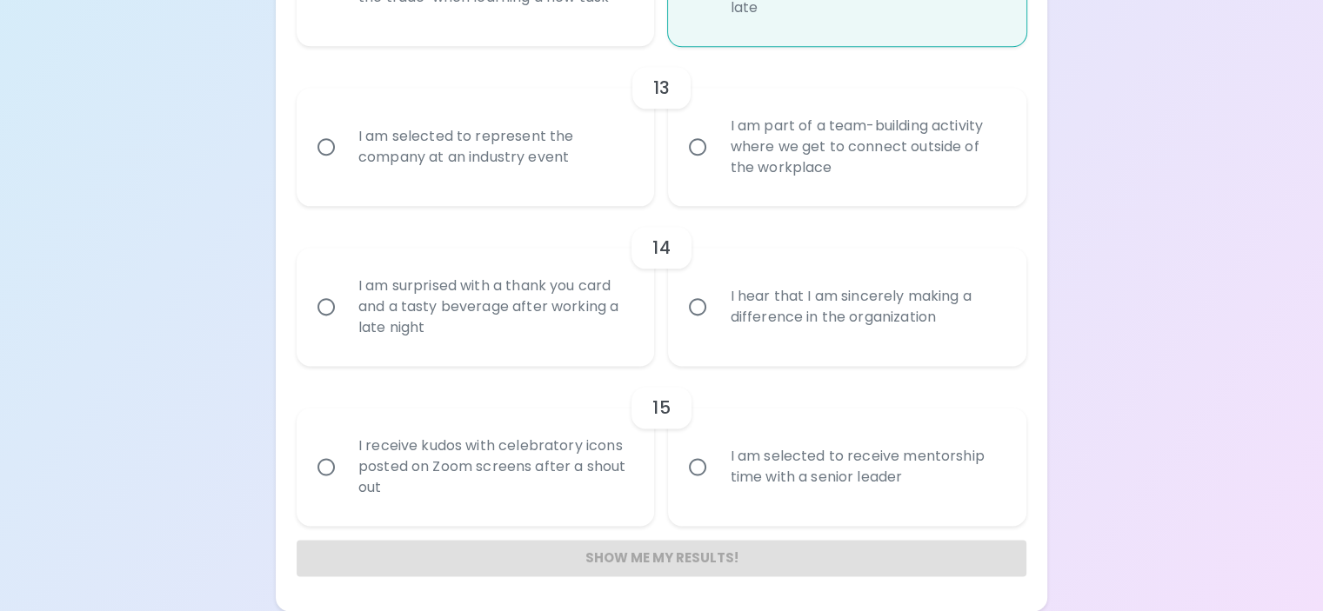
radio input "false"
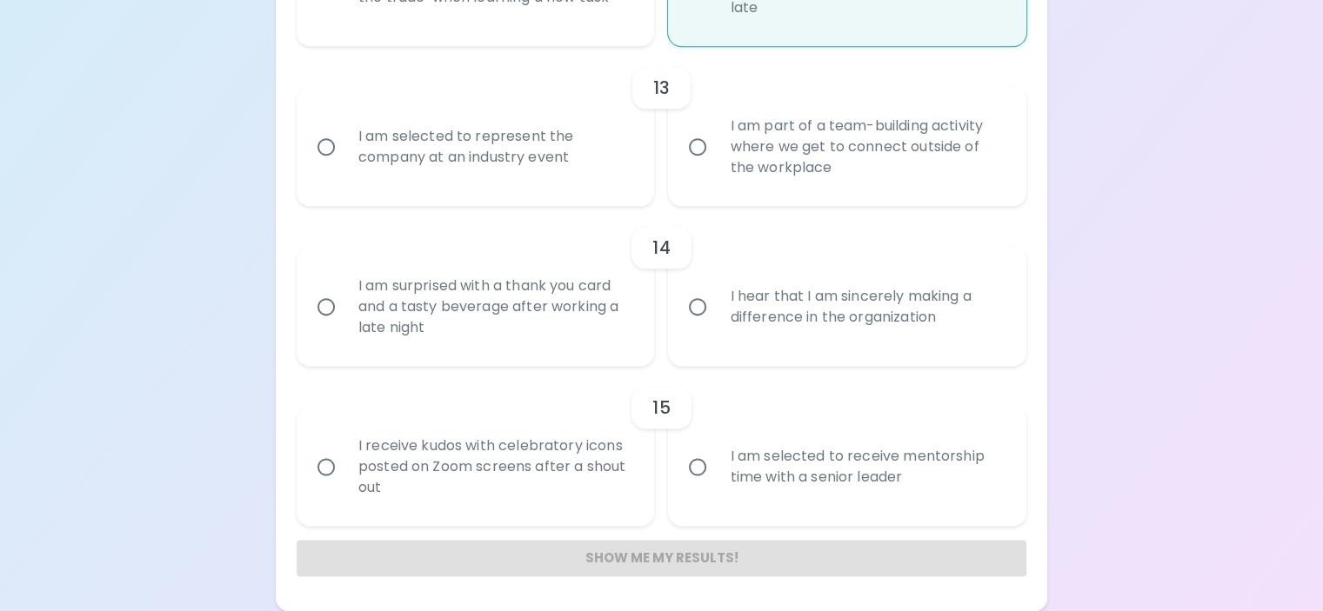
radio input "false"
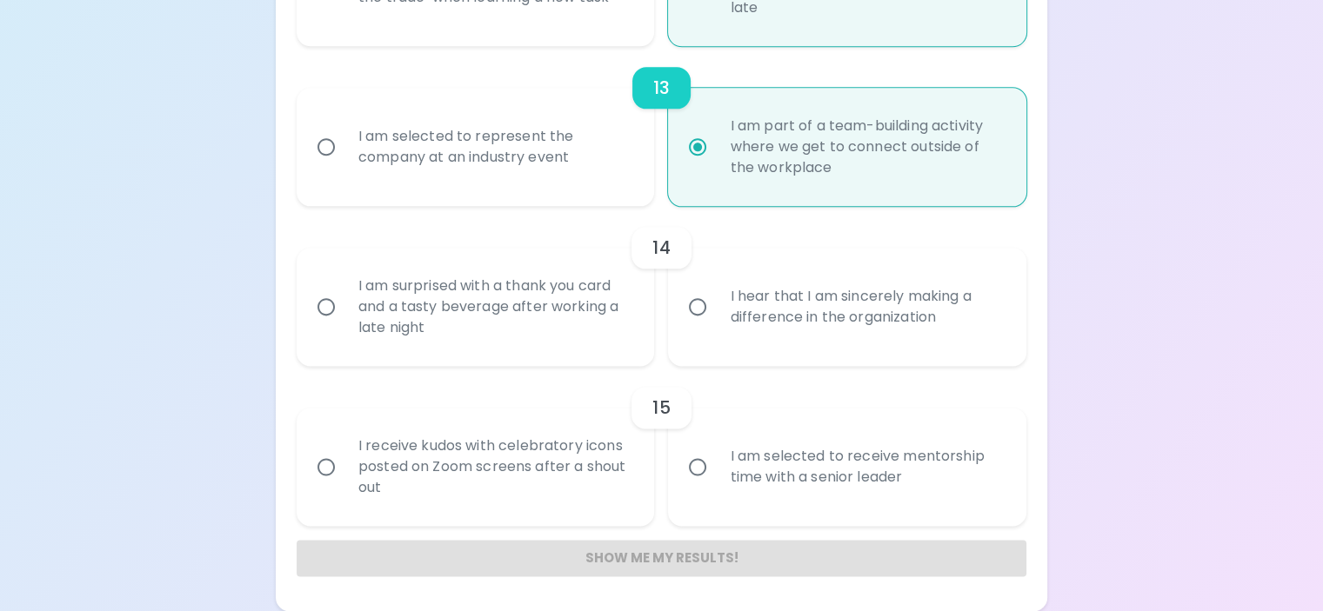
scroll to position [2721, 0]
radio input "true"
click at [836, 265] on div "I hear that I am sincerely making a difference in the organization" at bounding box center [866, 306] width 301 height 83
click at [716, 289] on input "I hear that I am sincerely making a difference in the organization" at bounding box center [697, 307] width 37 height 37
radio input "false"
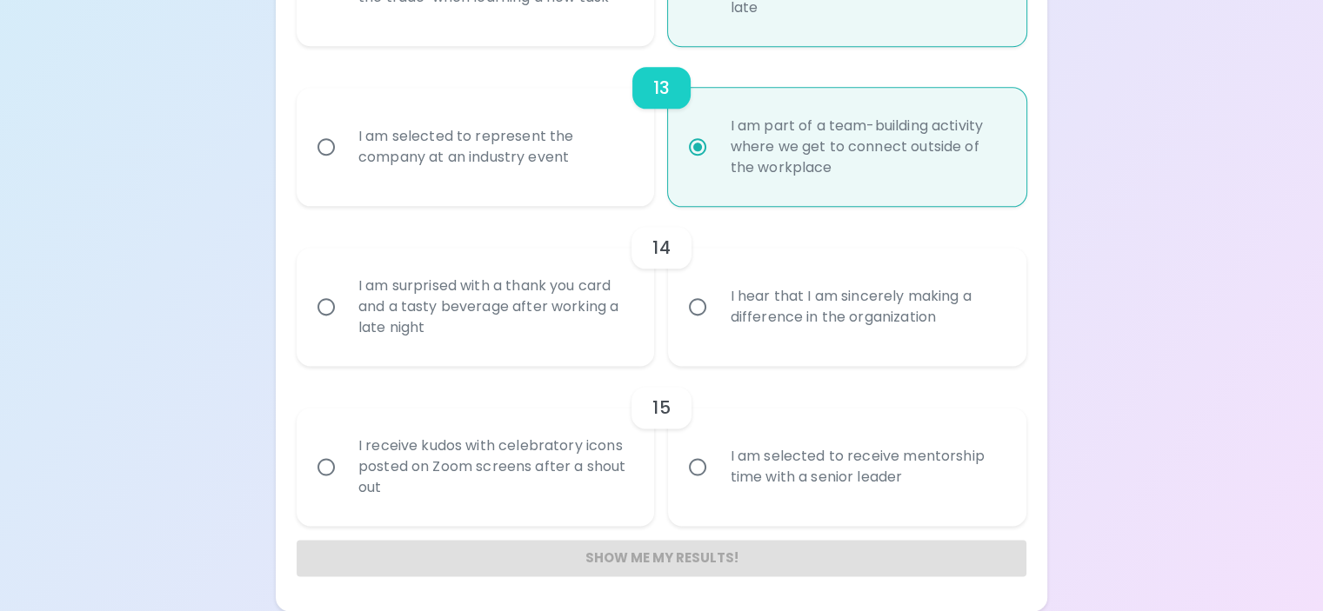
radio input "false"
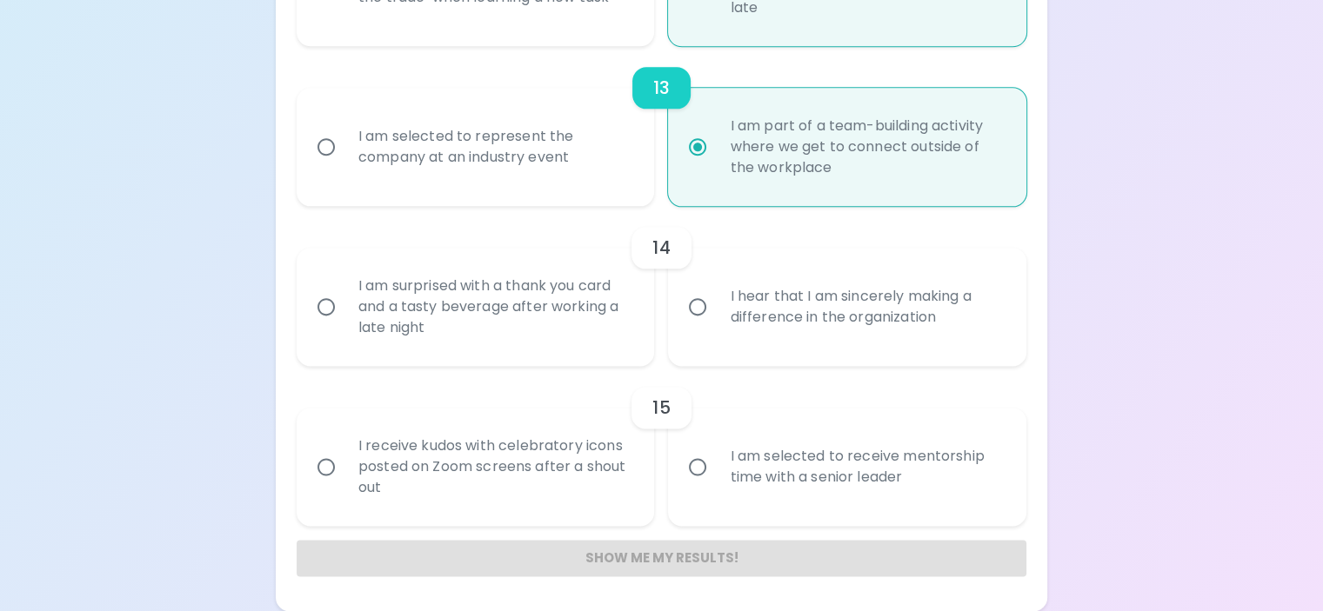
radio input "false"
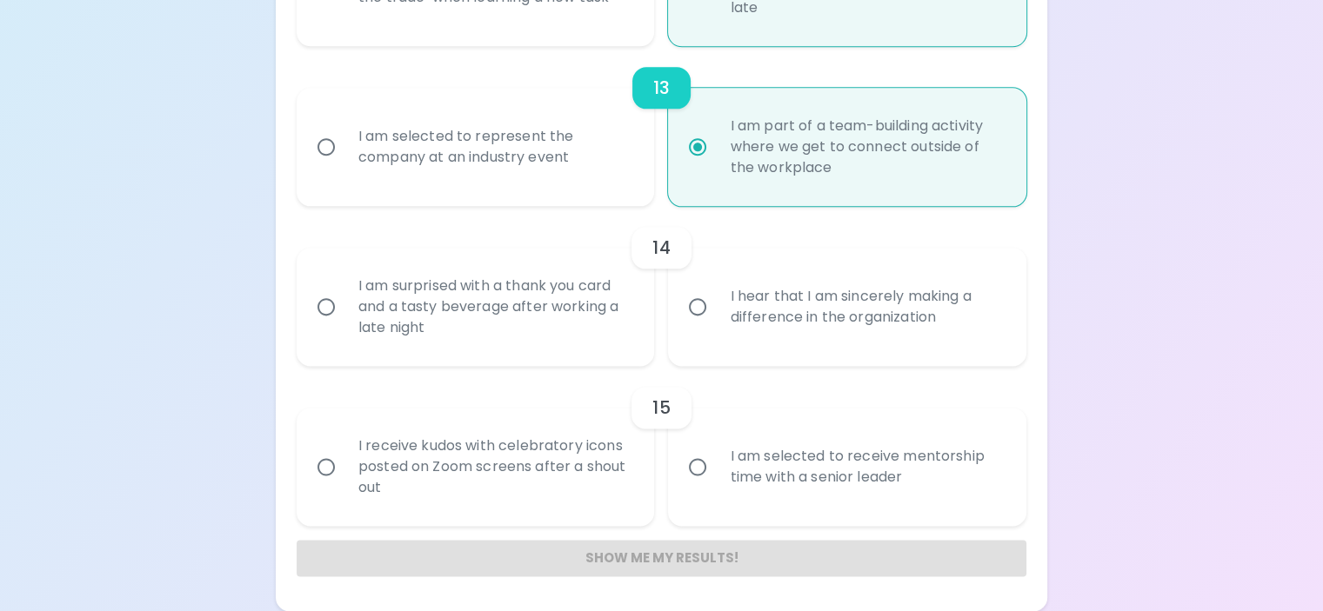
radio input "false"
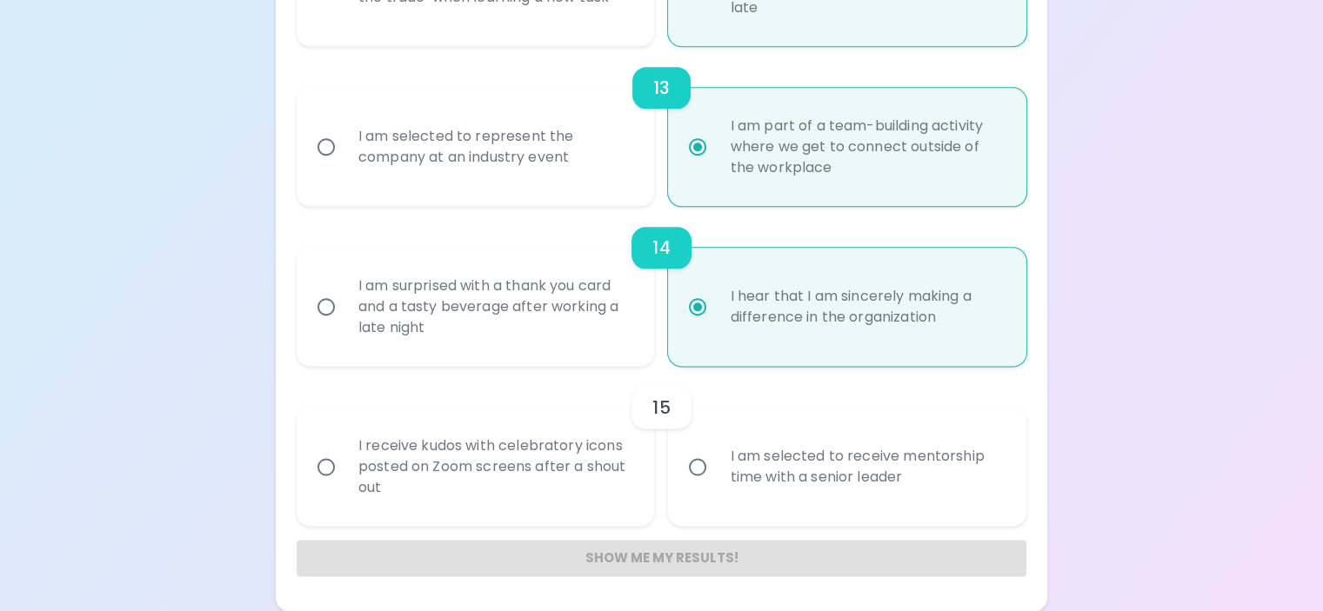
radio input "true"
click at [513, 451] on div "I receive kudos with celebratory icons posted on Zoom screens after a shout out" at bounding box center [494, 467] width 301 height 104
click at [344, 451] on input "I receive kudos with celebratory icons posted on Zoom screens after a shout out" at bounding box center [326, 467] width 37 height 37
radio input "false"
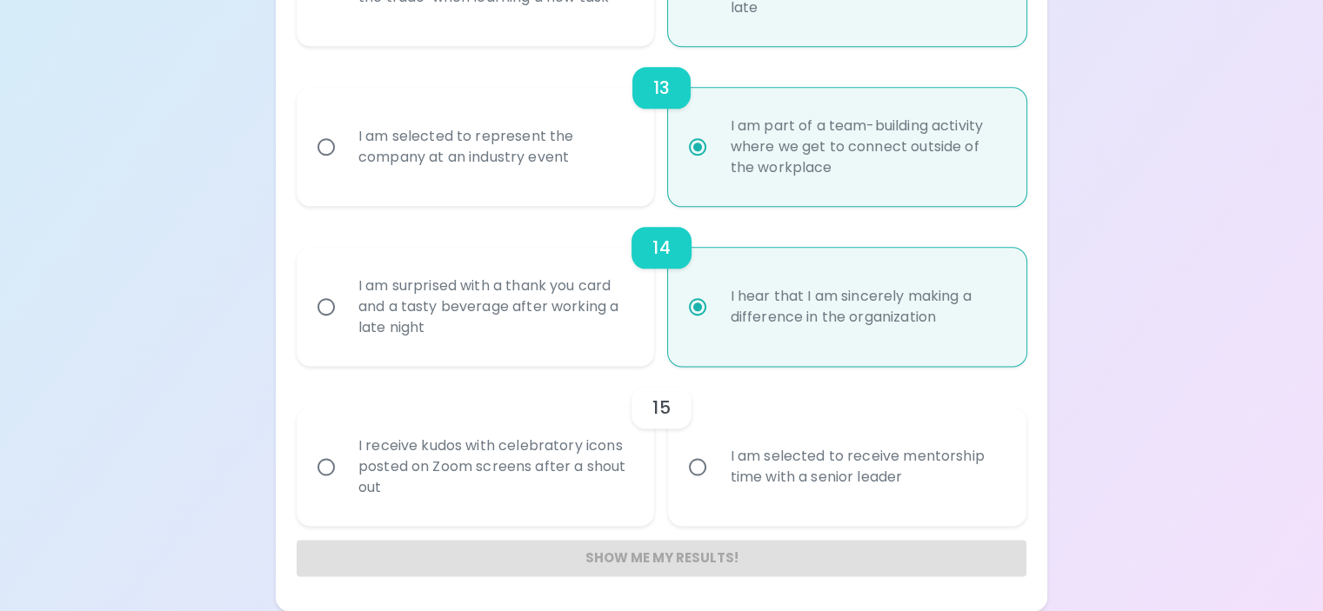
radio input "false"
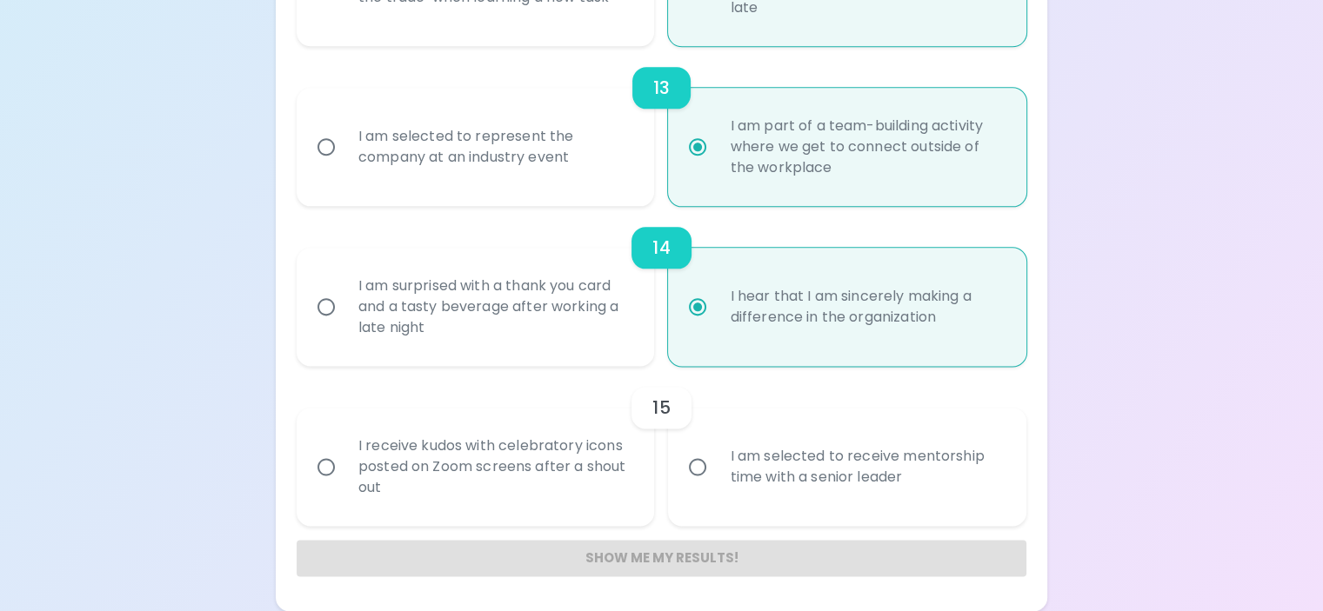
radio input "false"
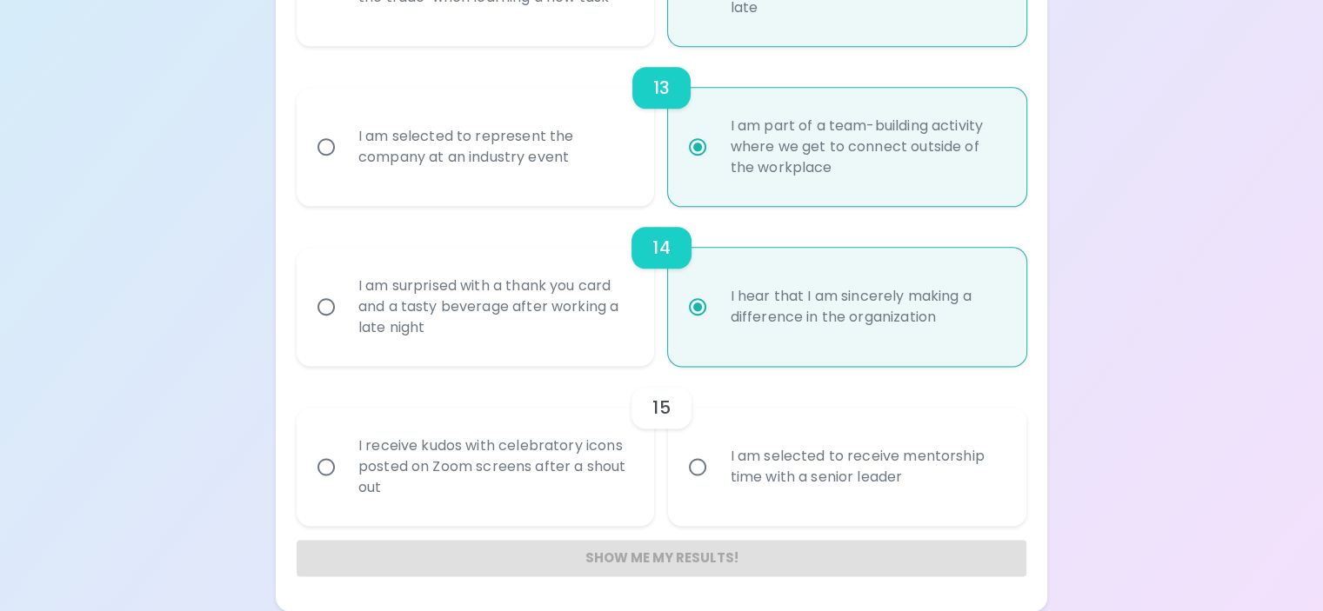
radio input "false"
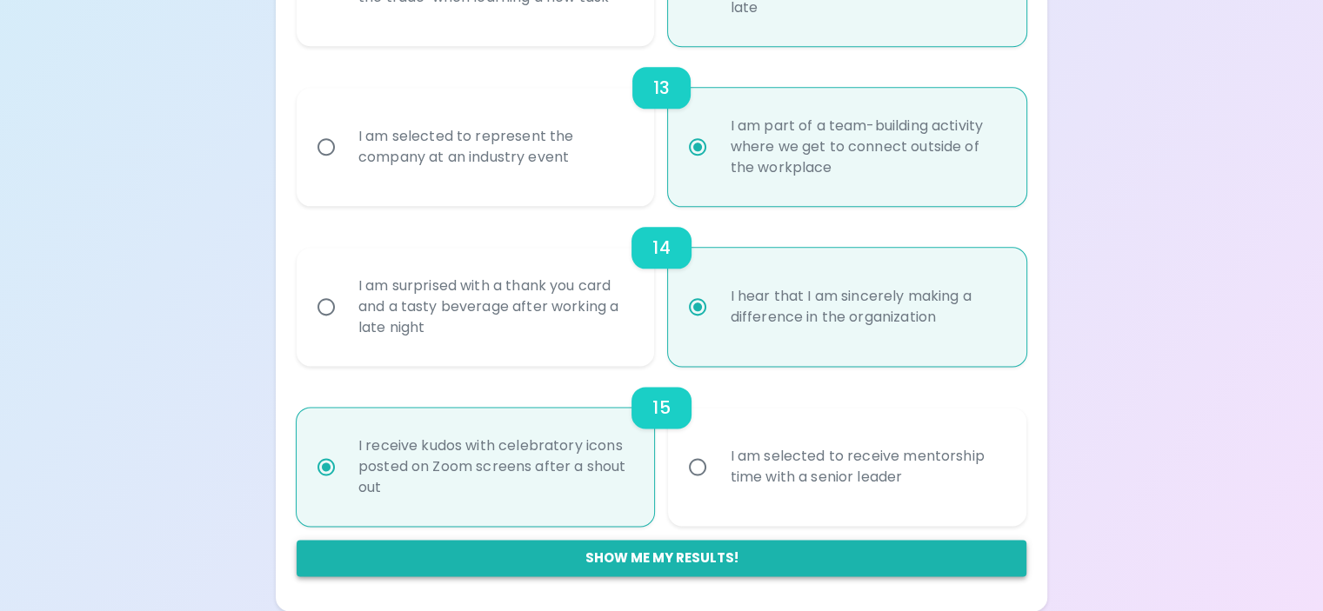
radio input "true"
click at [635, 557] on button "Show me my results!" at bounding box center [662, 558] width 730 height 37
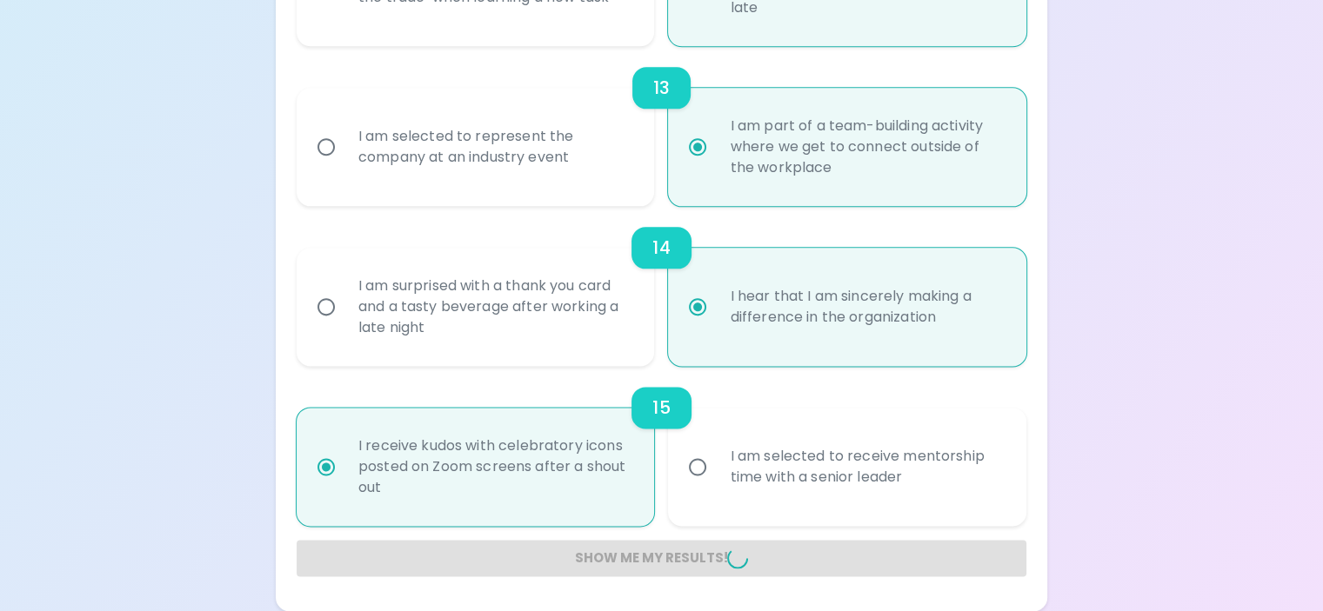
radio input "false"
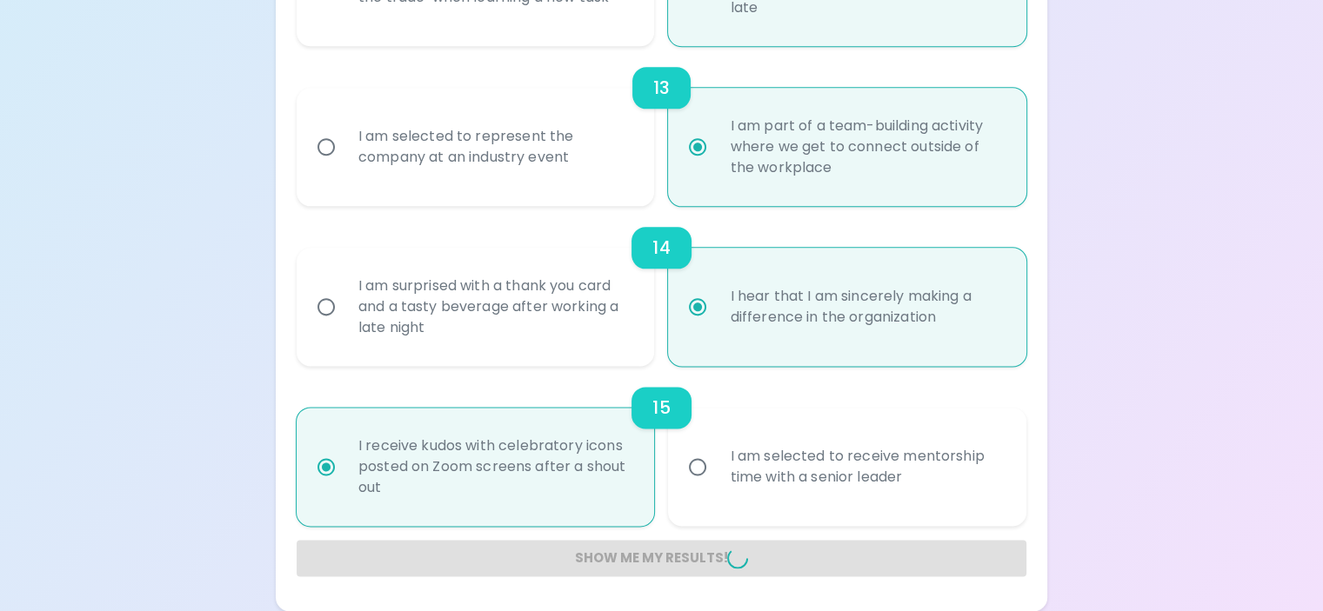
radio input "false"
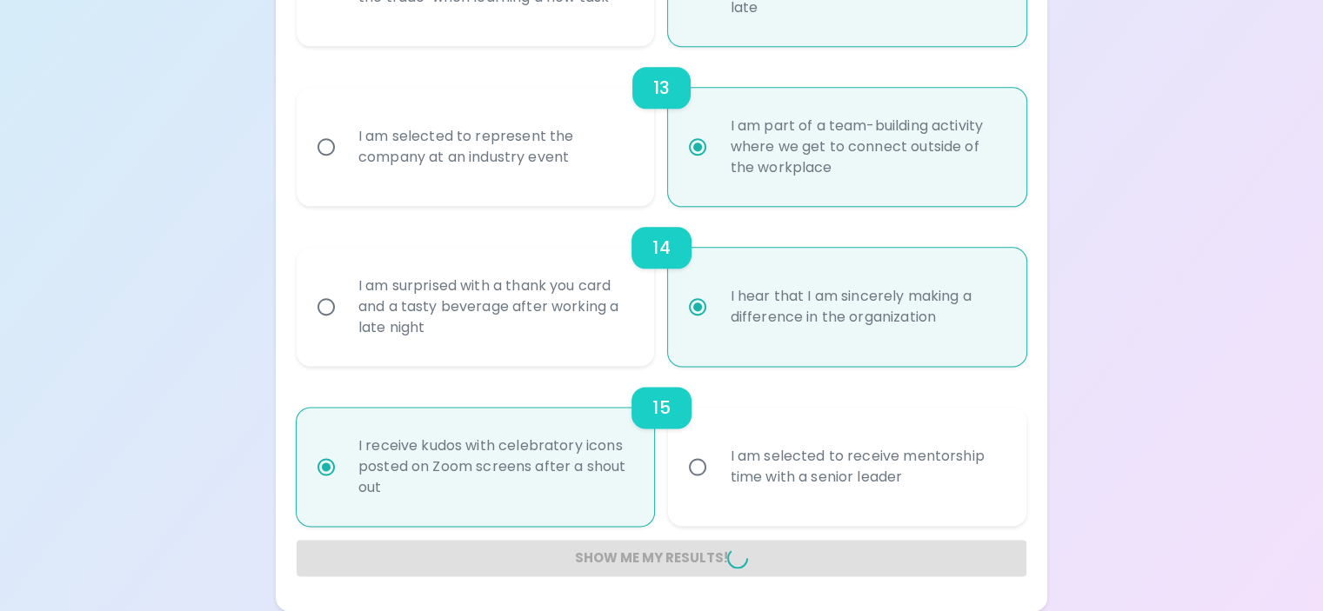
radio input "false"
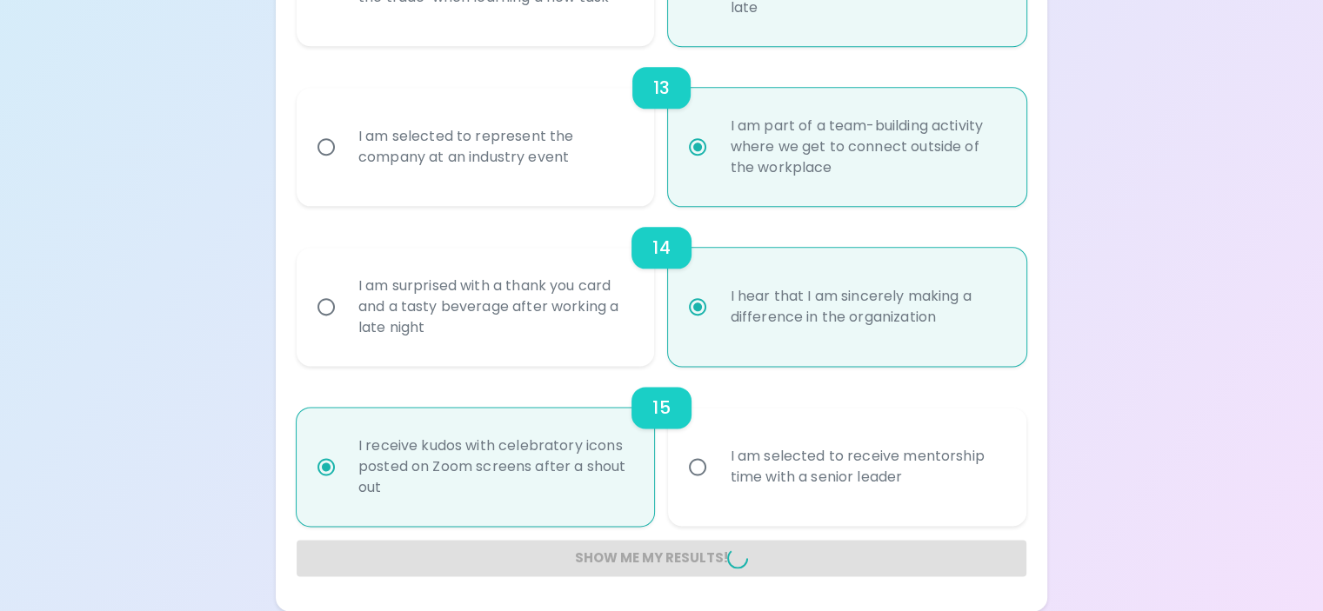
radio input "false"
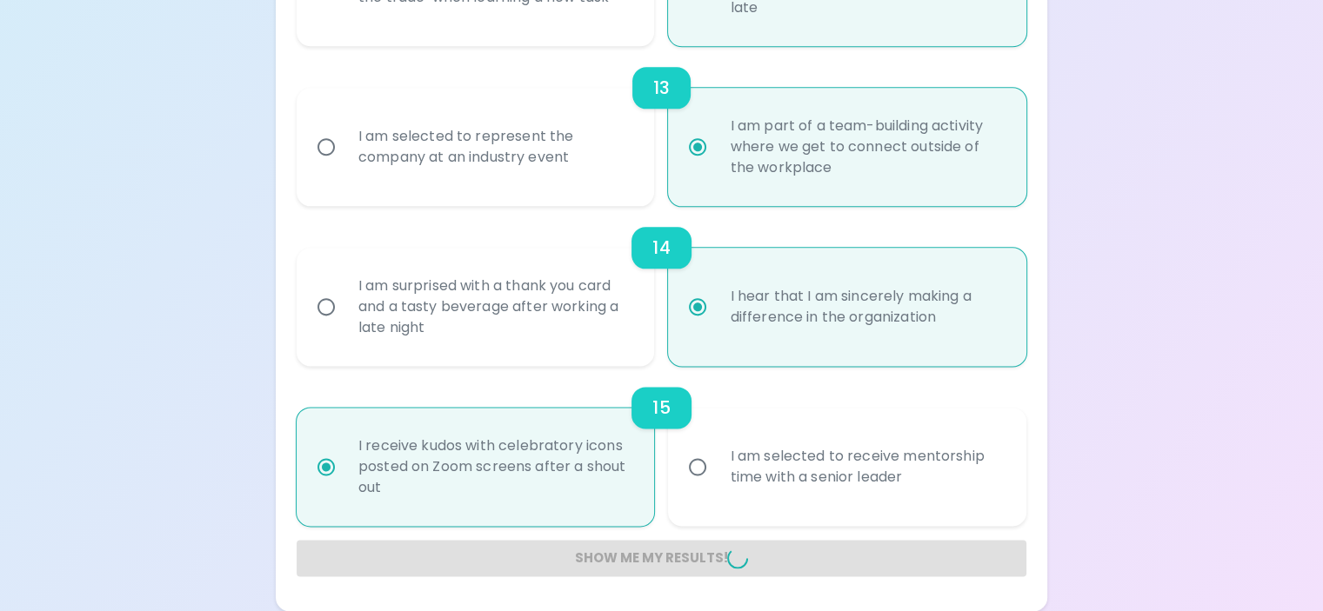
radio input "false"
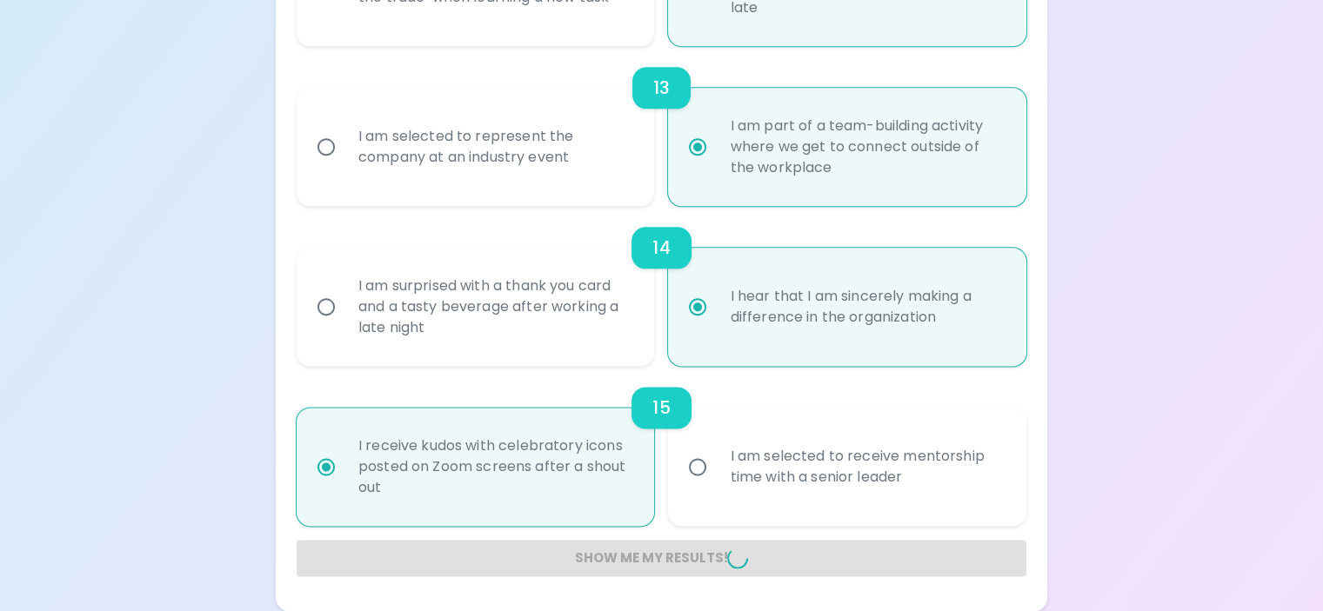
radio input "false"
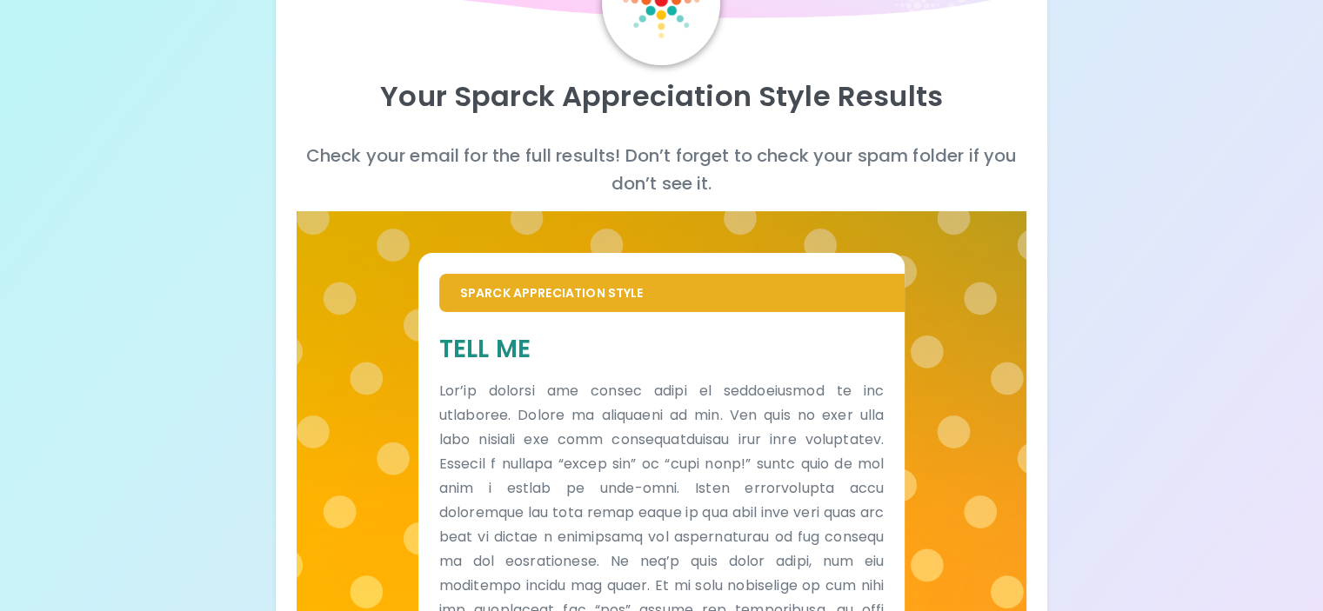
scroll to position [0, 0]
